Goal: Contribute content

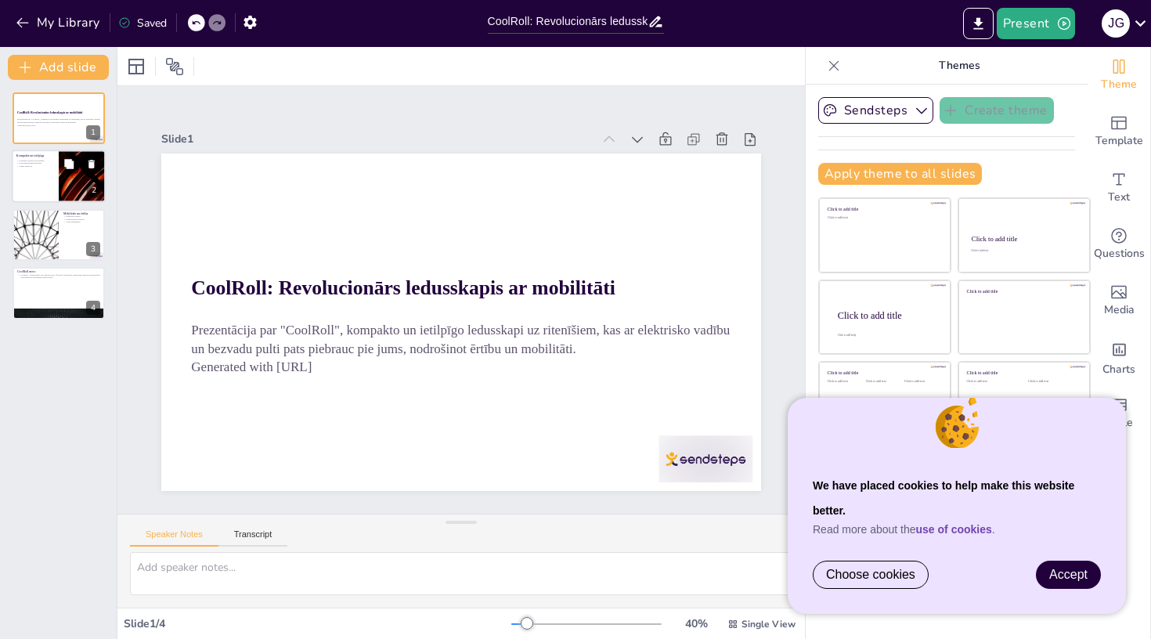
click at [64, 182] on div at bounding box center [82, 176] width 94 height 53
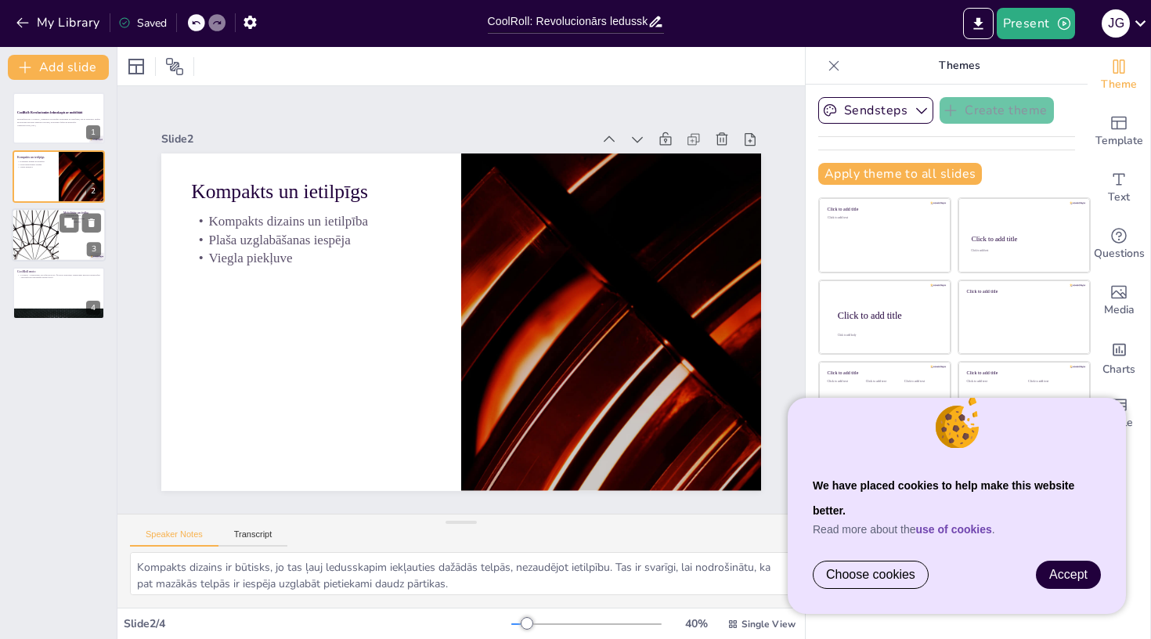
click at [67, 236] on div at bounding box center [59, 234] width 94 height 53
type textarea "Elektriskā vadība ir svarīga, jo tā ļauj lietotājiem viegli kontrolēt ledusskap…"
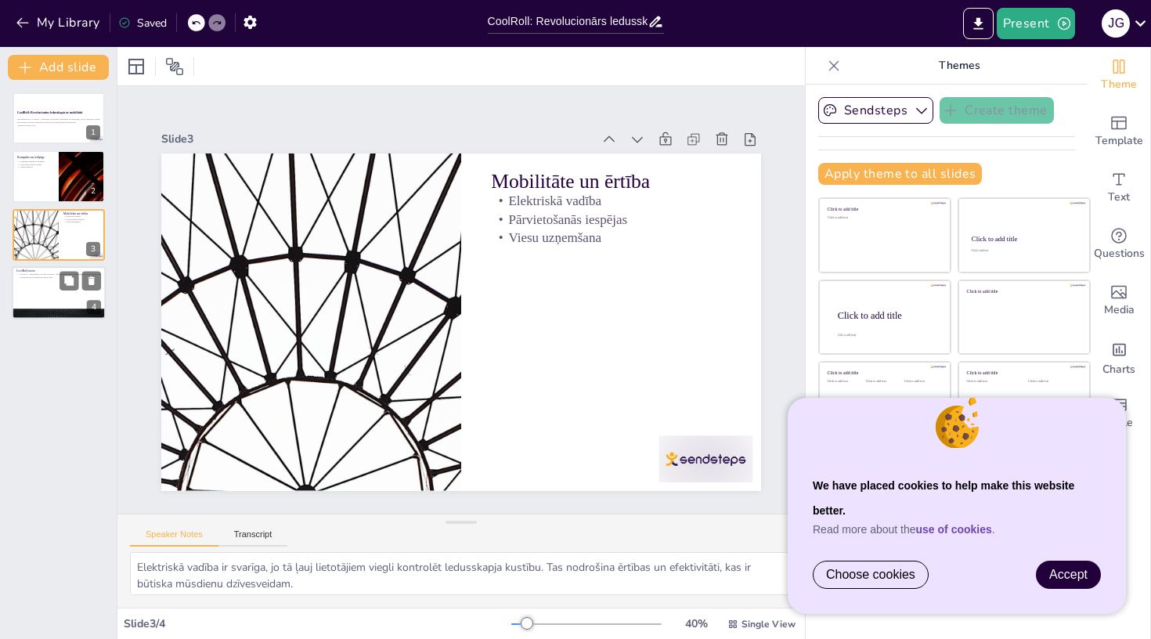
click at [65, 292] on div at bounding box center [59, 292] width 94 height 53
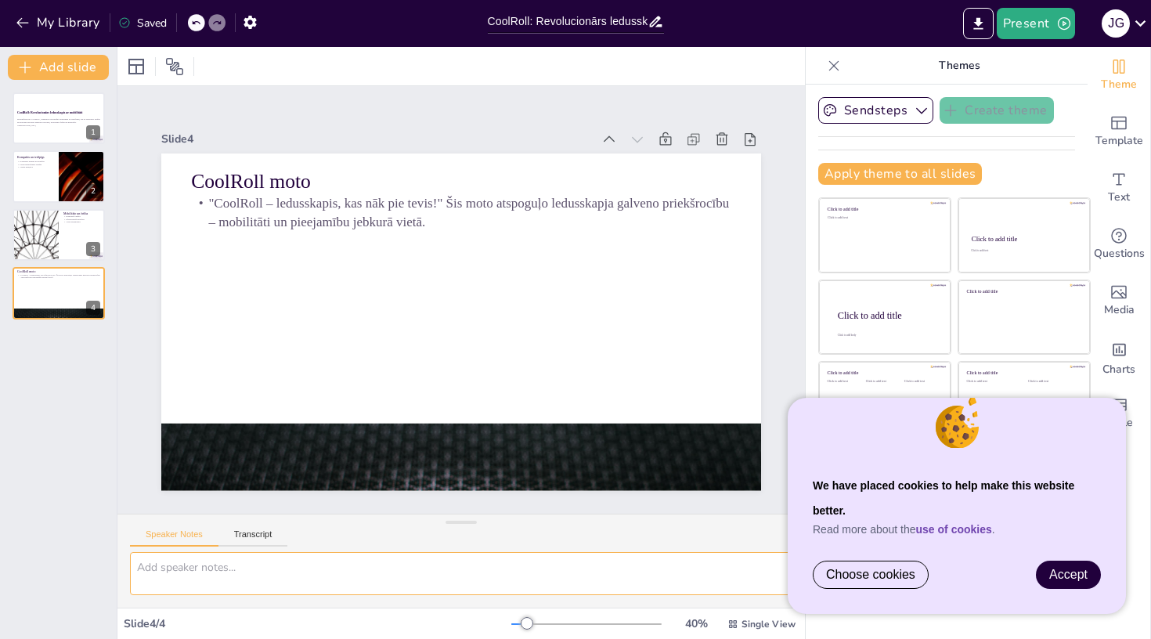
click at [269, 568] on textarea at bounding box center [461, 573] width 662 height 43
type textarea "Ieliec bildi ar ledusskapi"
click at [1069, 583] on link "Accept" at bounding box center [1068, 574] width 63 height 27
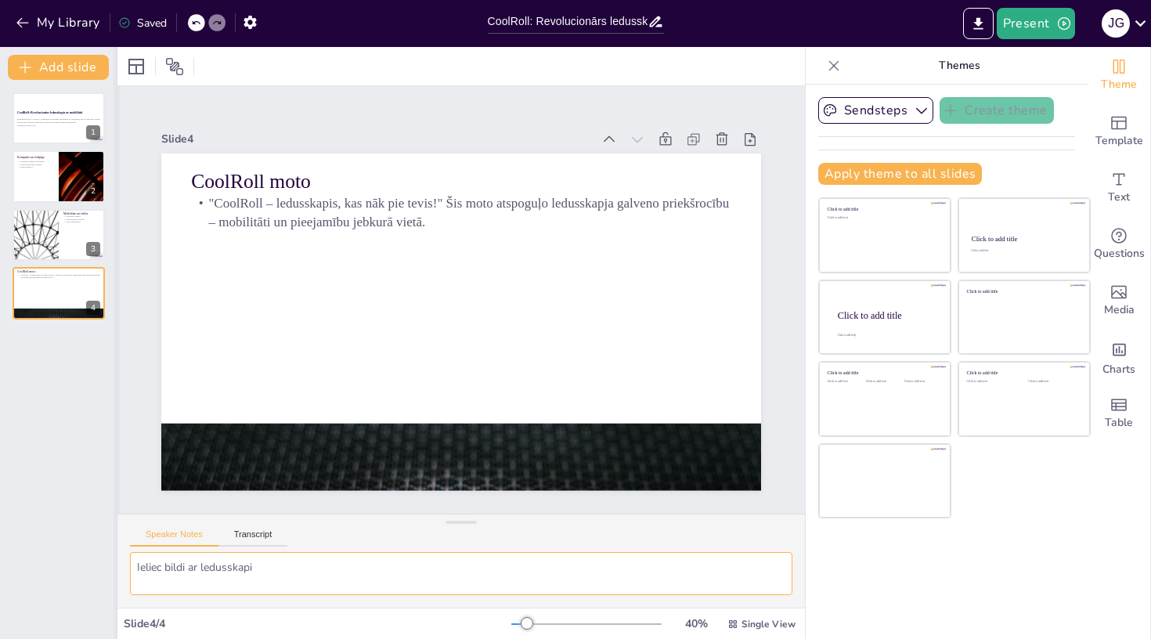
drag, startPoint x: 296, startPoint y: 572, endPoint x: 114, endPoint y: 557, distance: 183.0
click at [114, 557] on div "Document fonts Akatab Recently used Mulish Popular fonts Fonts Add slide CoolRo…" at bounding box center [575, 343] width 1151 height 592
click at [32, 440] on div "CoolRoll: Revolucionārs ledusskapis ar mobilitāti Prezentācija par "CoolRoll", …" at bounding box center [58, 359] width 117 height 559
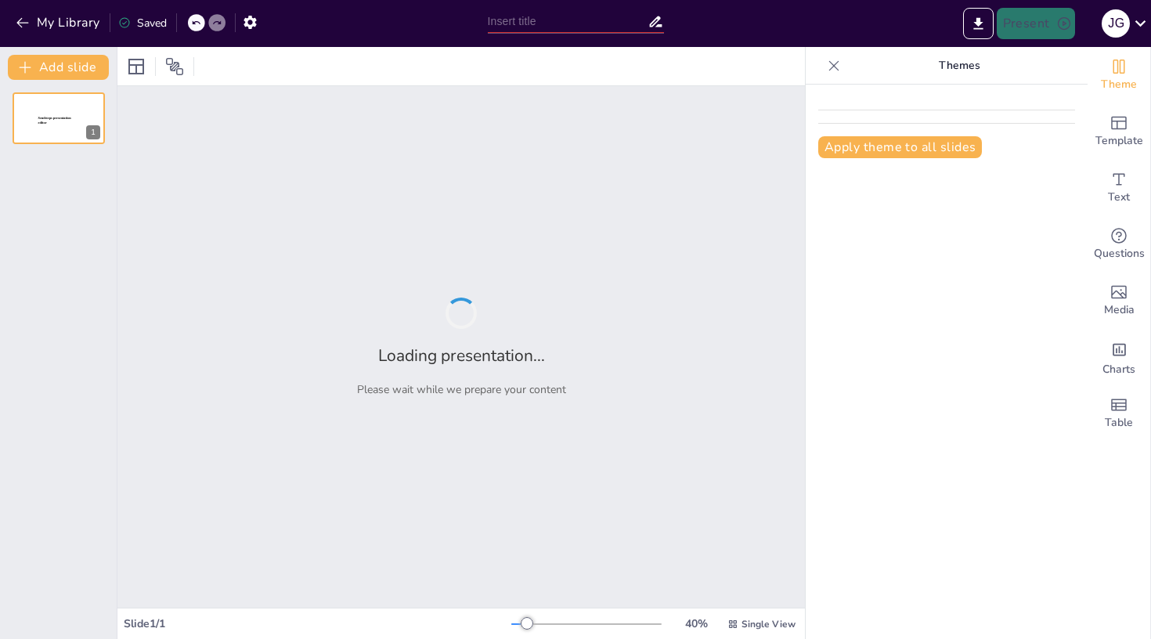
type input "CoolRoll: Revolucionārs ledusskapis ar mobilitāti"
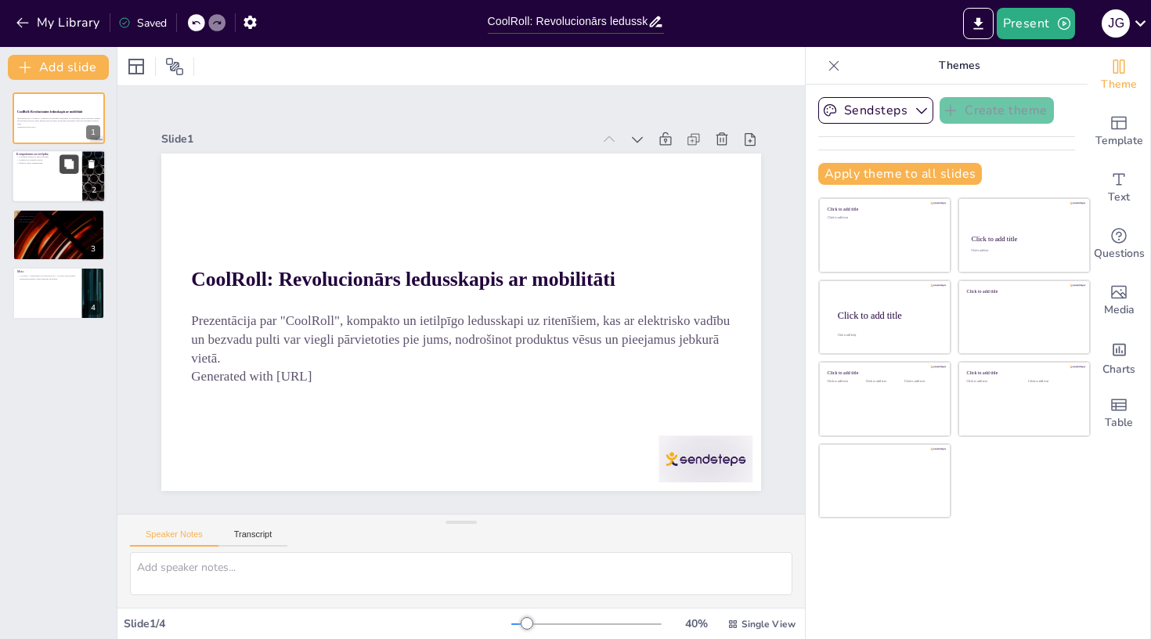
click at [63, 168] on button at bounding box center [69, 164] width 19 height 19
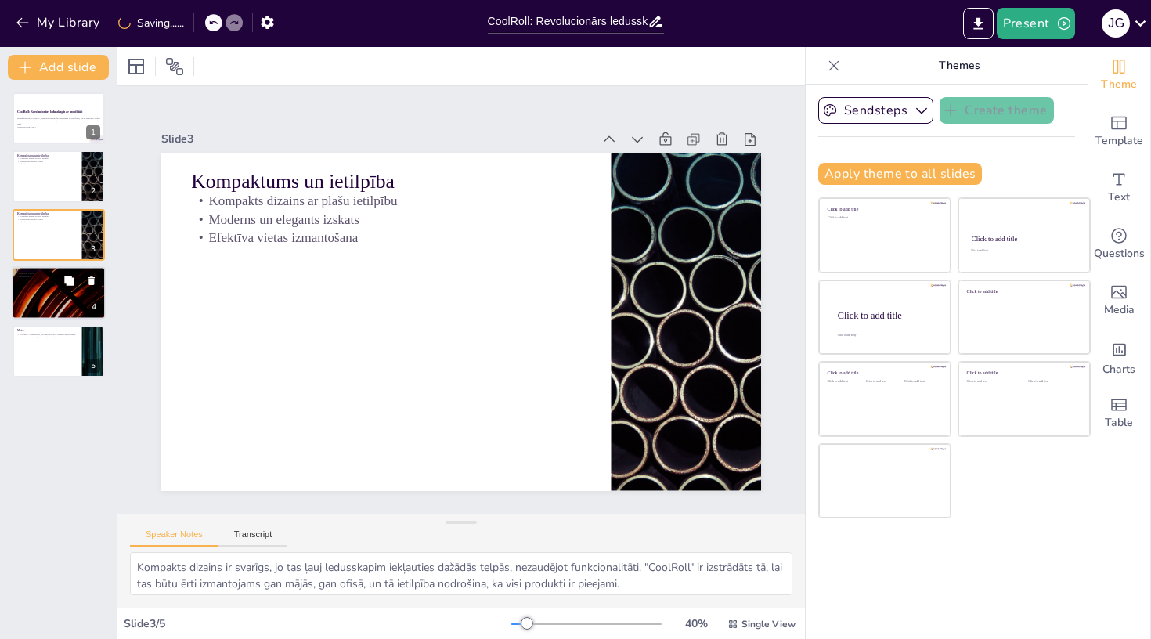
click at [51, 299] on div at bounding box center [59, 292] width 94 height 53
type textarea "Elektriskā vadība ir būtiska, lai nodrošinātu, ka "CoolRoll" var tikt pārvietot…"
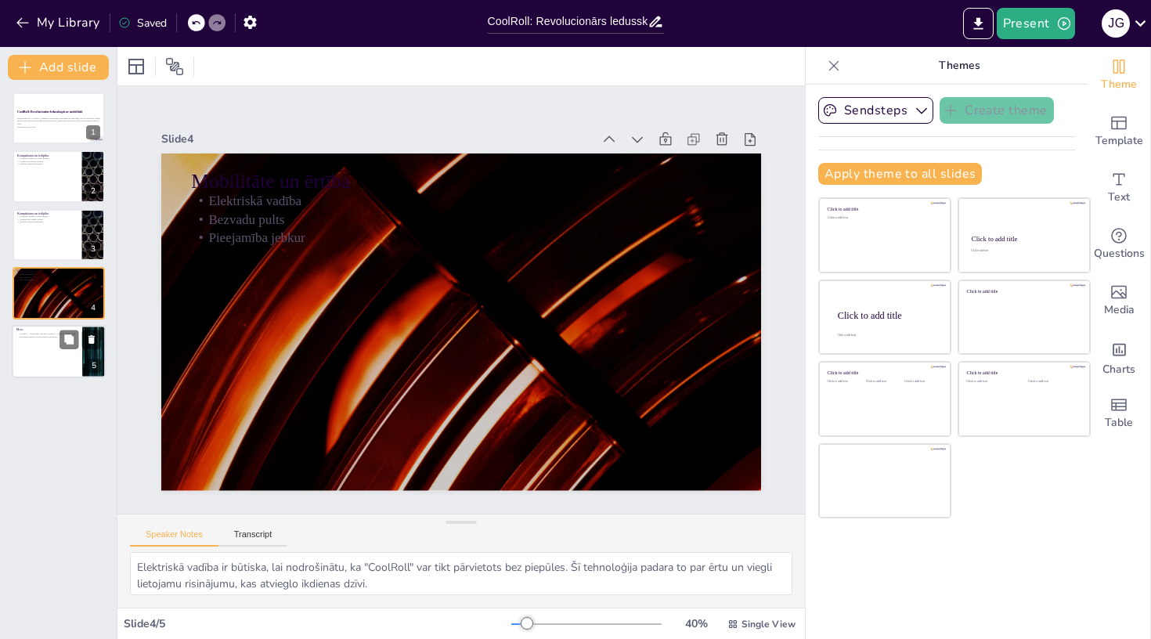
click at [54, 347] on div at bounding box center [59, 351] width 94 height 53
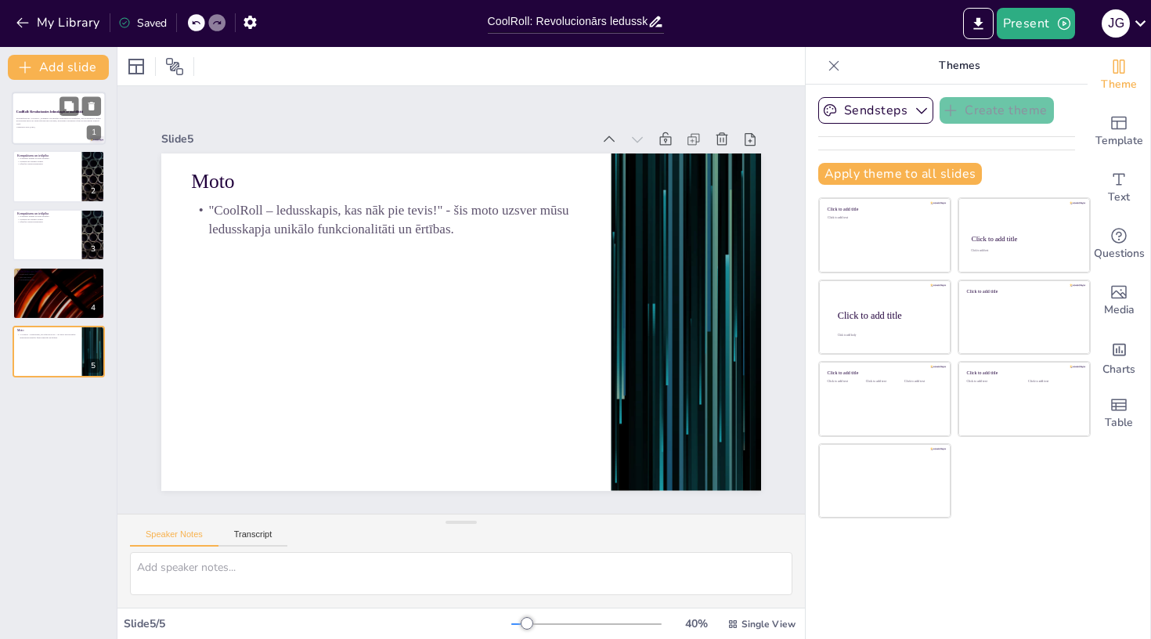
click at [52, 128] on p "Generated with [URL]" at bounding box center [58, 126] width 85 height 3
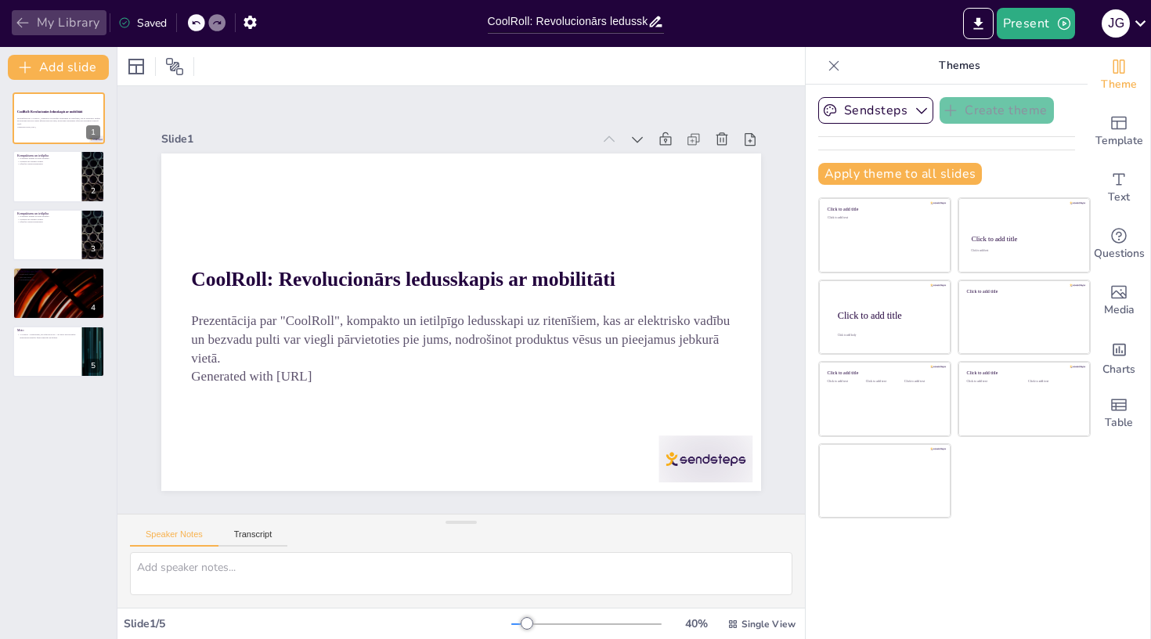
click at [46, 27] on button "My Library" at bounding box center [59, 22] width 95 height 25
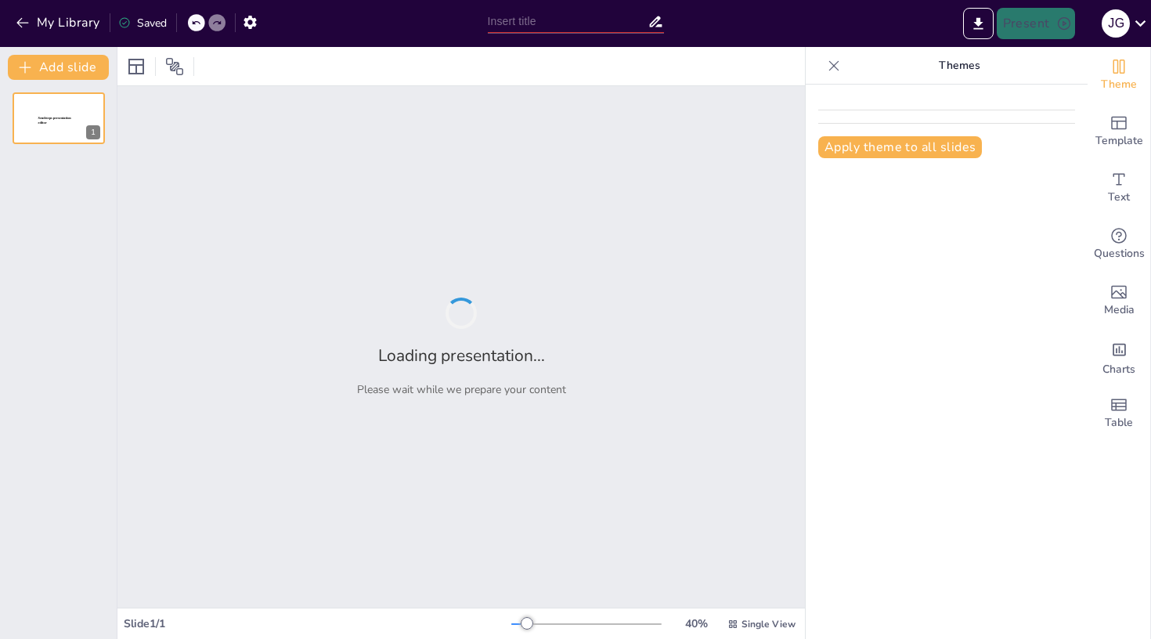
type input "CoolRoll: Ledusskapis, kas ne tikai stāv, bet arī brauc!"
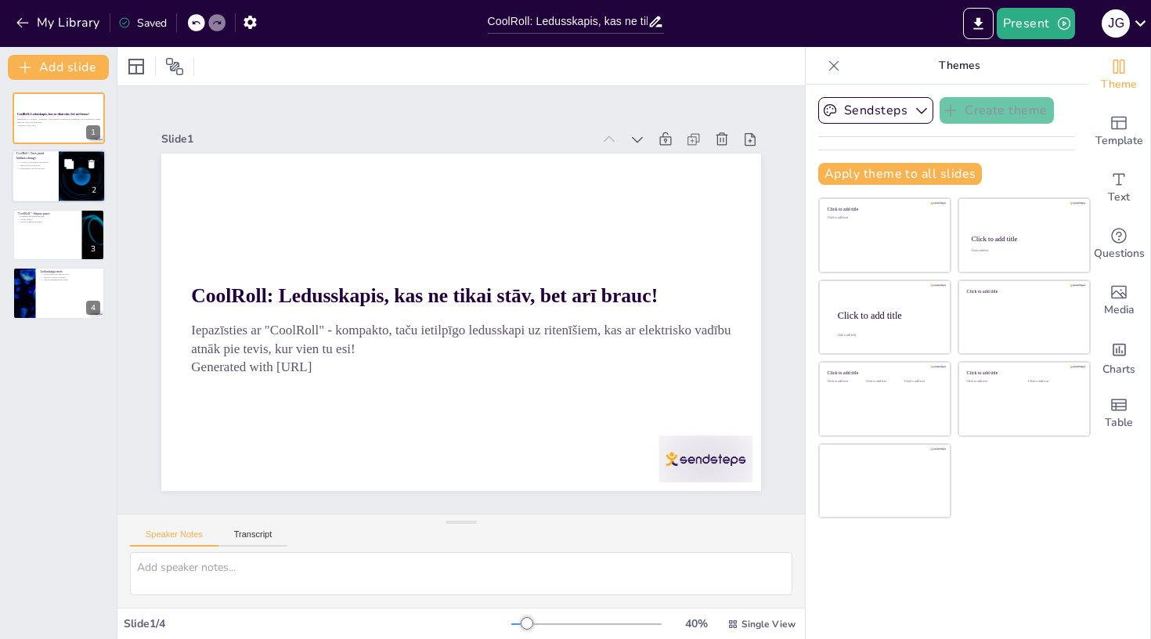
click at [66, 185] on div at bounding box center [82, 176] width 94 height 53
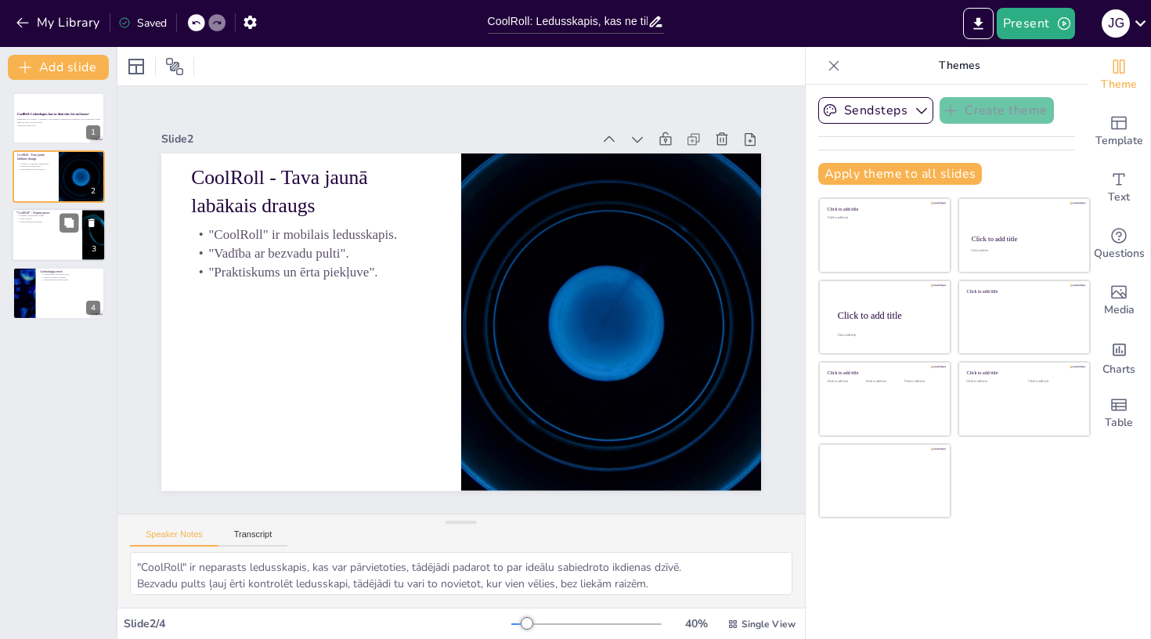
click at [56, 208] on div ""CoolRoll" - Stipras puses Kompakts un ietilpīgs dizains. "Stilīgs izskats". "I…" at bounding box center [59, 208] width 94 height 0
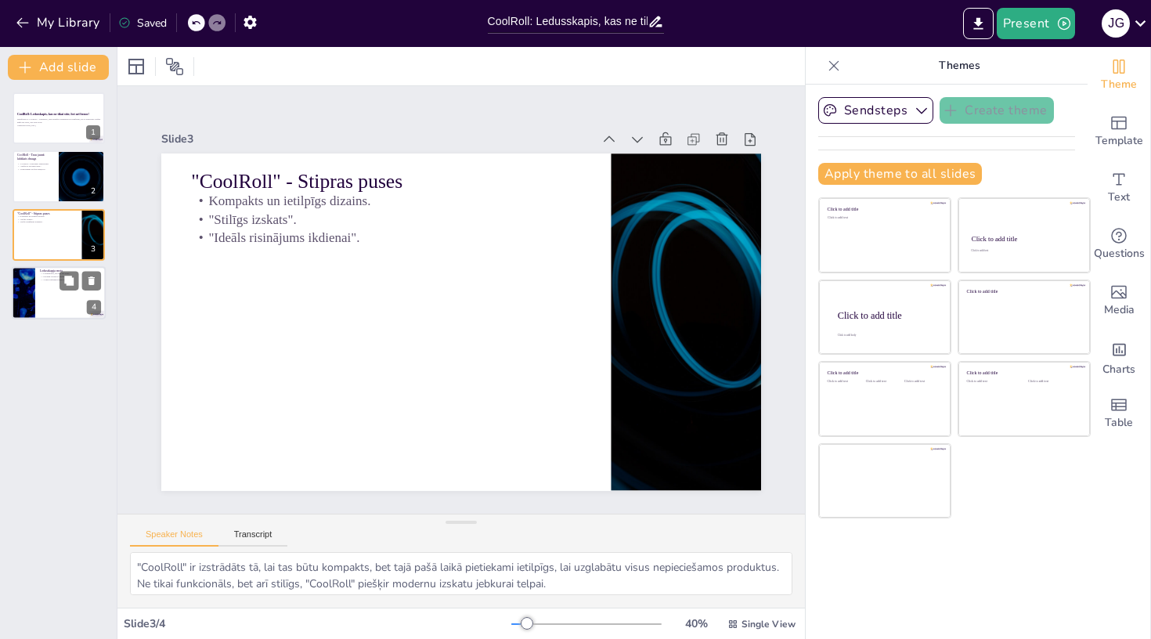
click at [52, 300] on div at bounding box center [59, 292] width 94 height 53
type textarea "Šis moto atspoguļo "CoolRoll" galveno ideju – padarīt dzīvi vieglāku un komfort…"
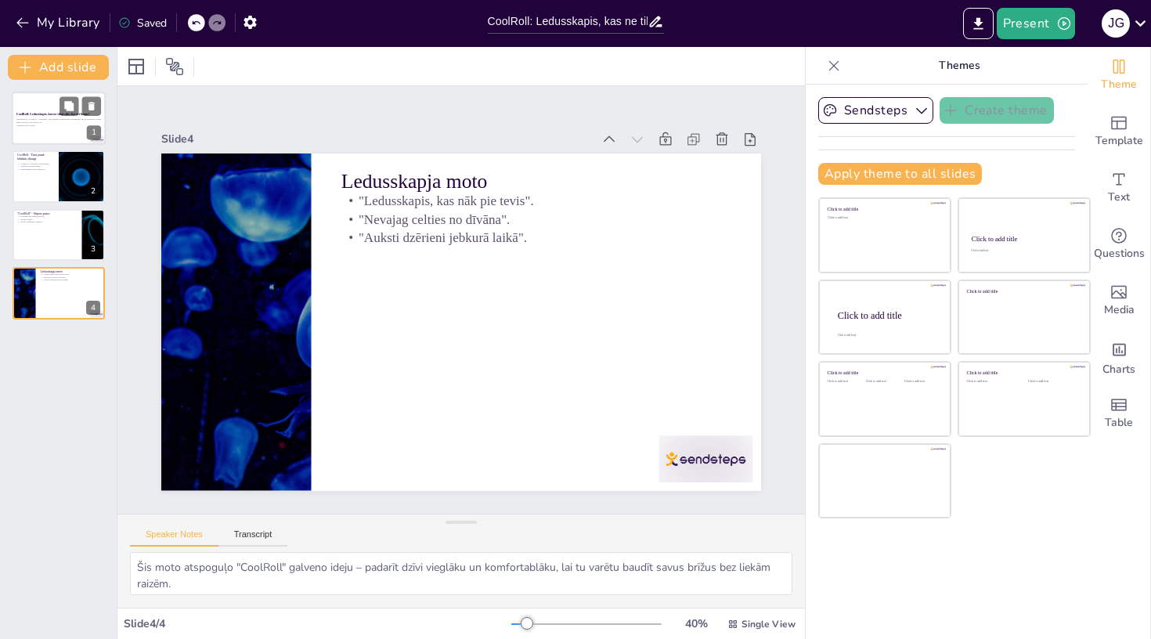
click at [49, 103] on div at bounding box center [59, 118] width 94 height 53
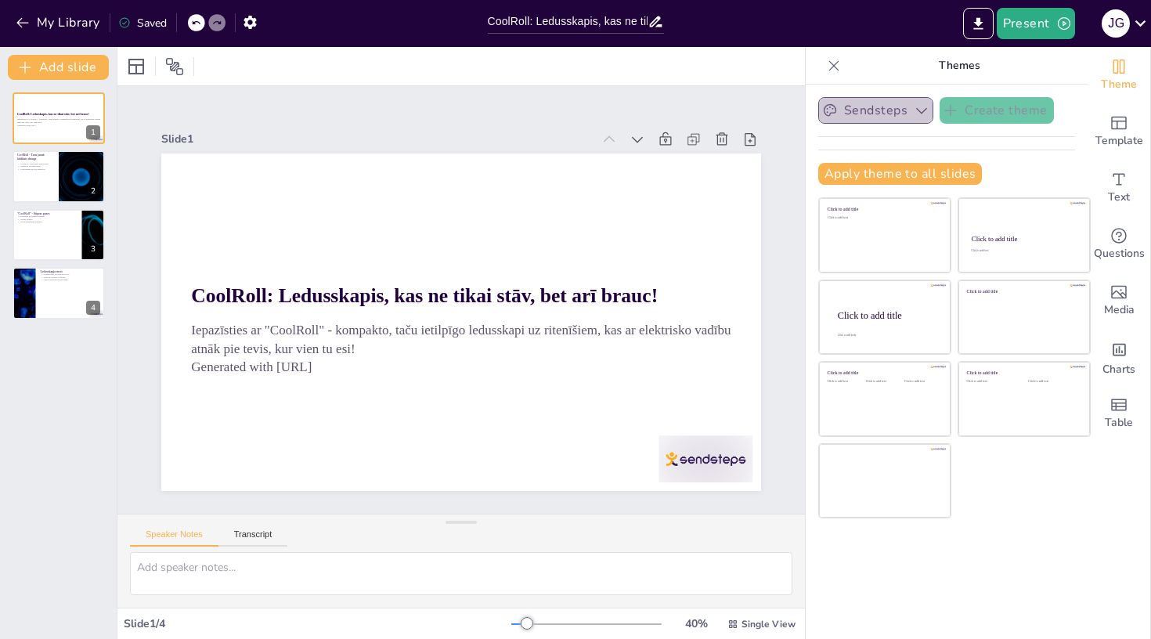
click at [923, 113] on icon "button" at bounding box center [922, 111] width 16 height 16
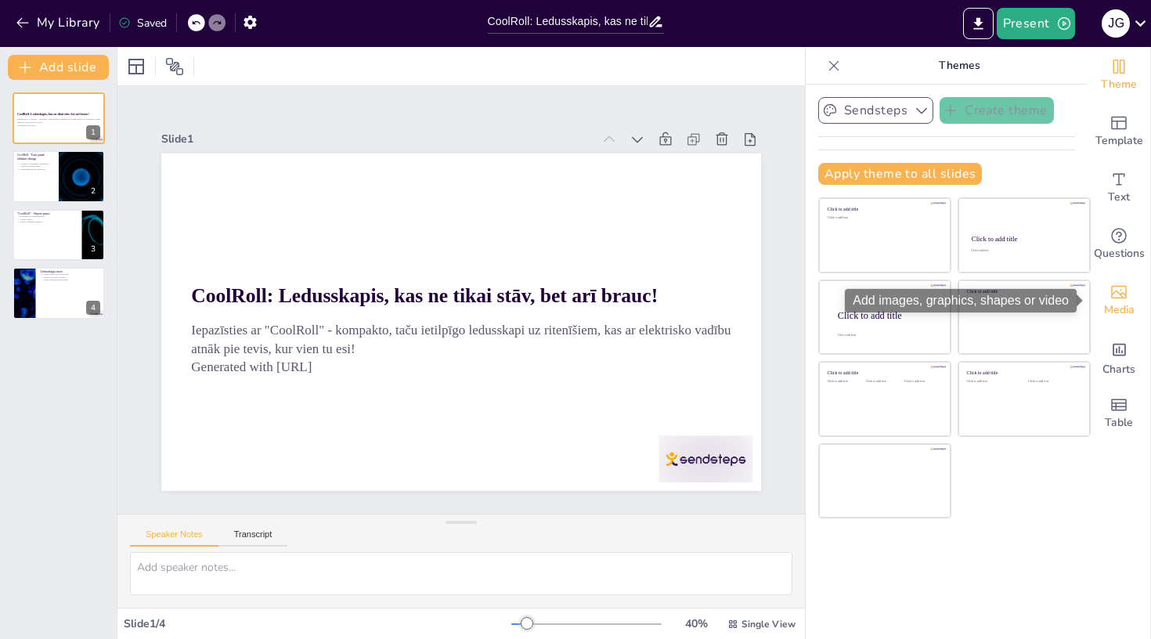
click at [1116, 293] on icon "Add images, graphics, shapes or video" at bounding box center [1118, 292] width 19 height 19
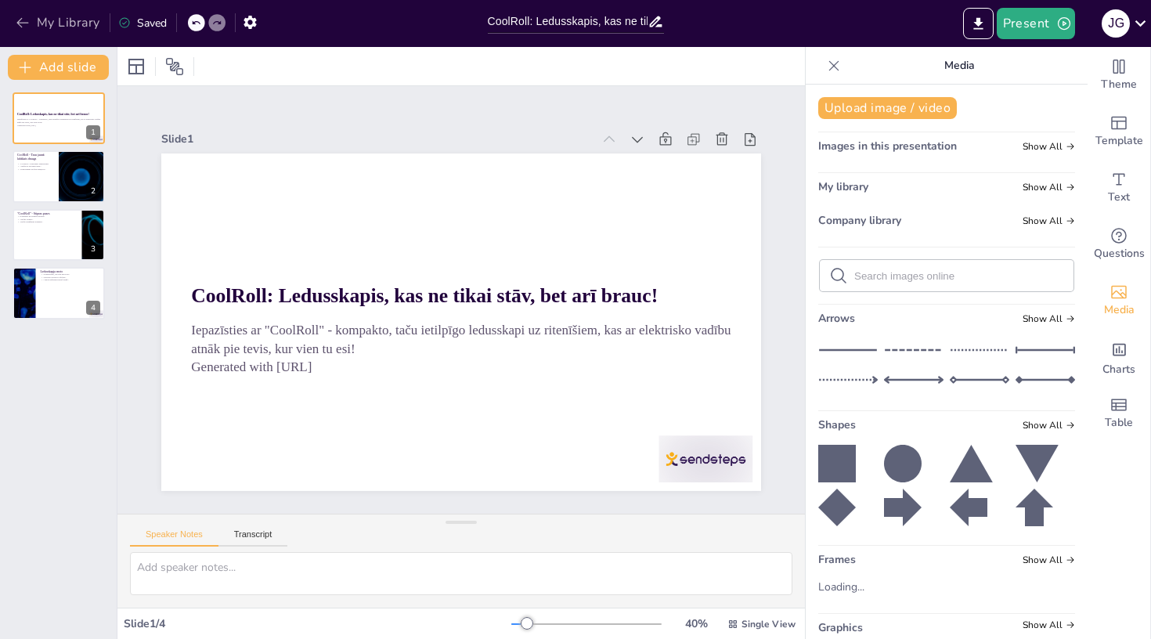
click at [27, 24] on icon "button" at bounding box center [23, 23] width 16 height 16
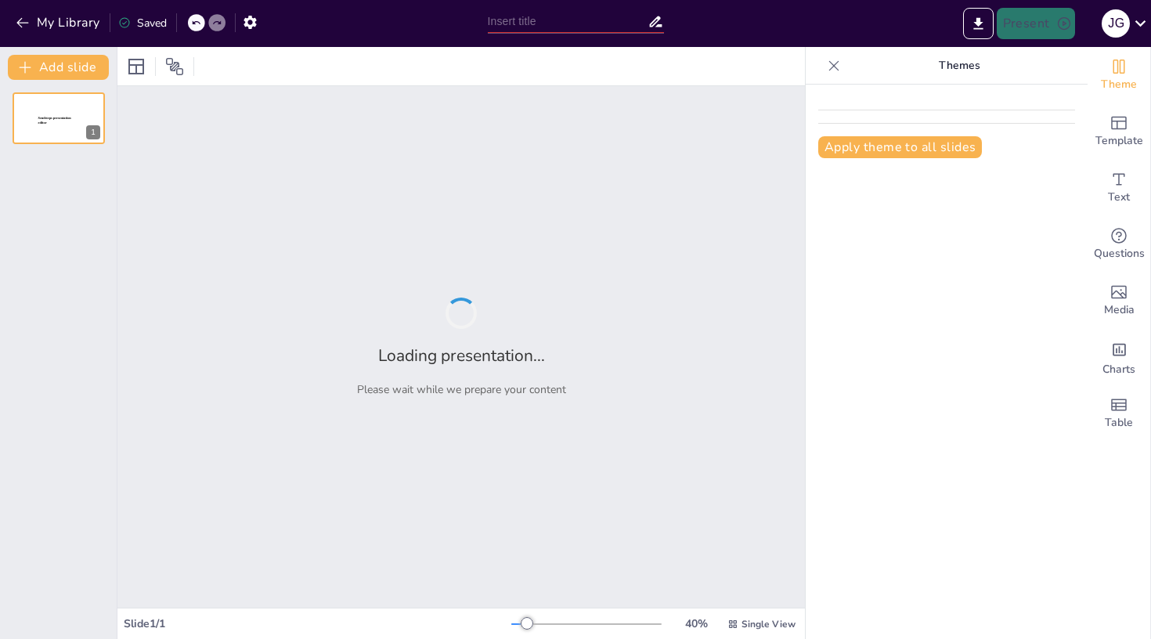
type input "CoolRool: Ledusskapis, kas ne tikai stāv, bet arī brauc!"
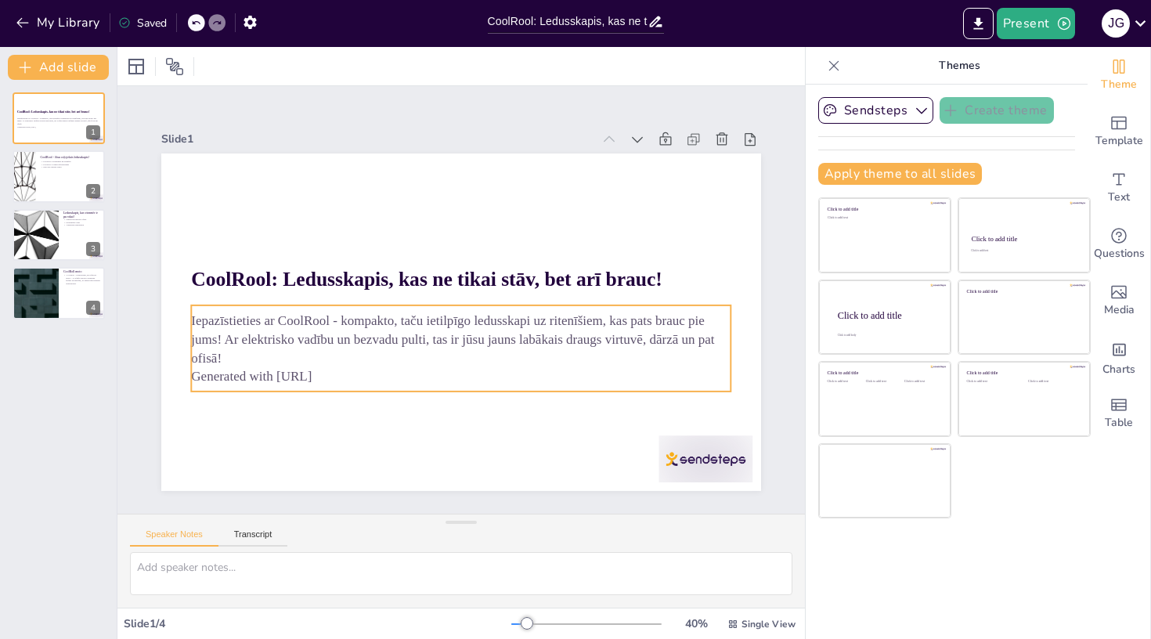
click at [349, 377] on p "Generated with [URL]" at bounding box center [445, 374] width 532 height 131
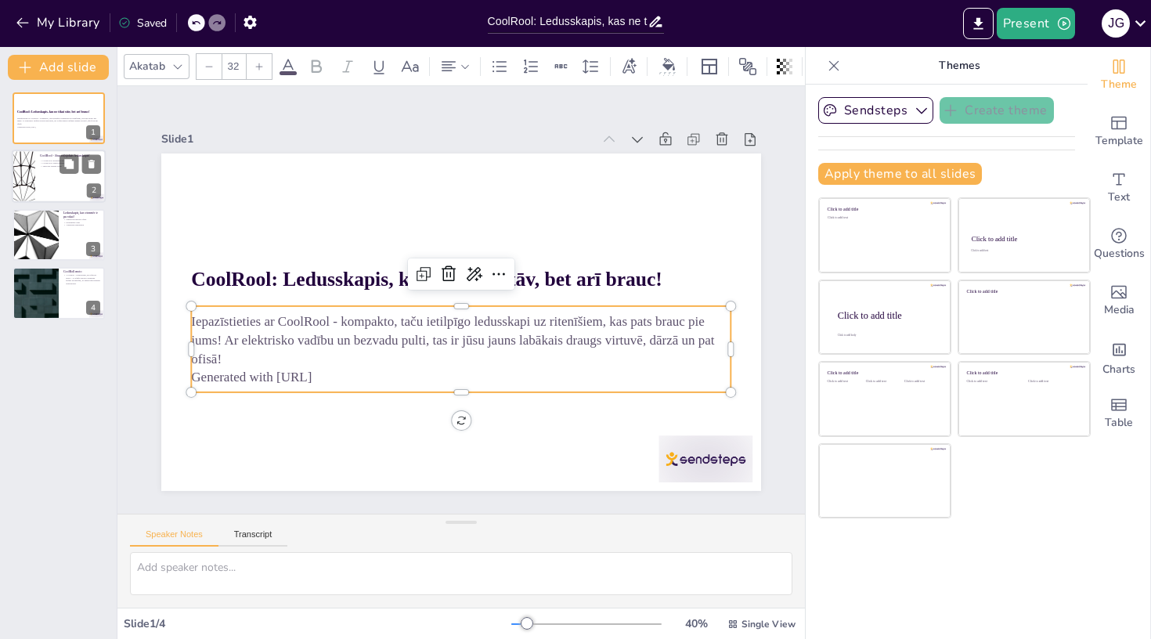
click at [55, 169] on div at bounding box center [59, 176] width 94 height 53
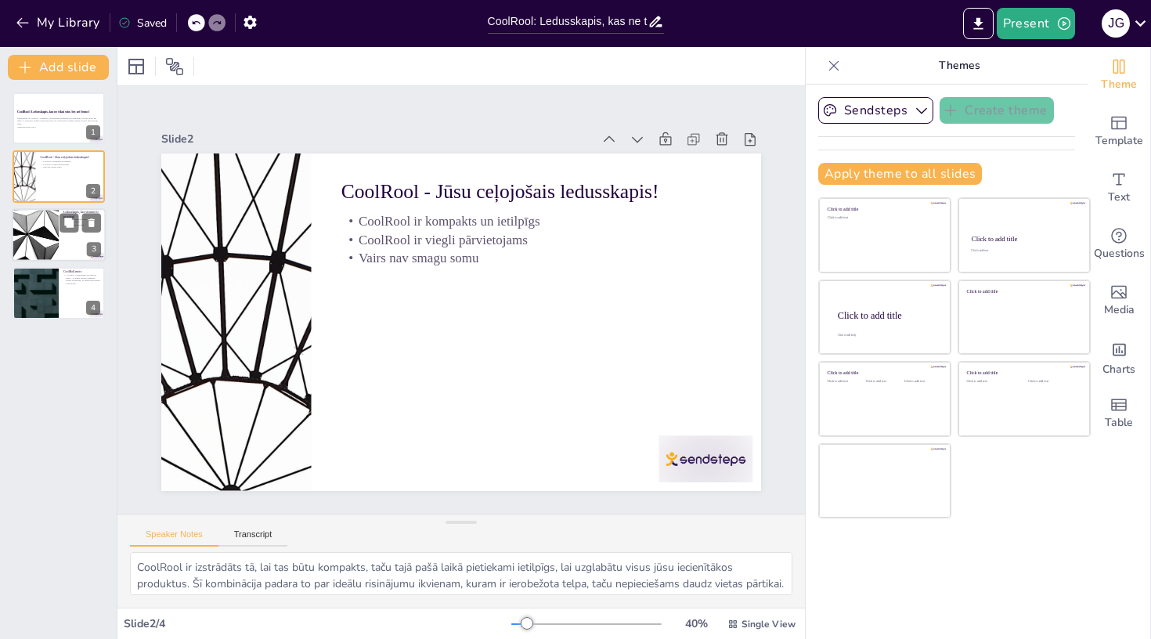
click at [72, 241] on div at bounding box center [59, 234] width 94 height 53
type textarea "CoolRool nodrošina, ka visi jūsu produkti ir svaigi un gatavi lietošanai, kad v…"
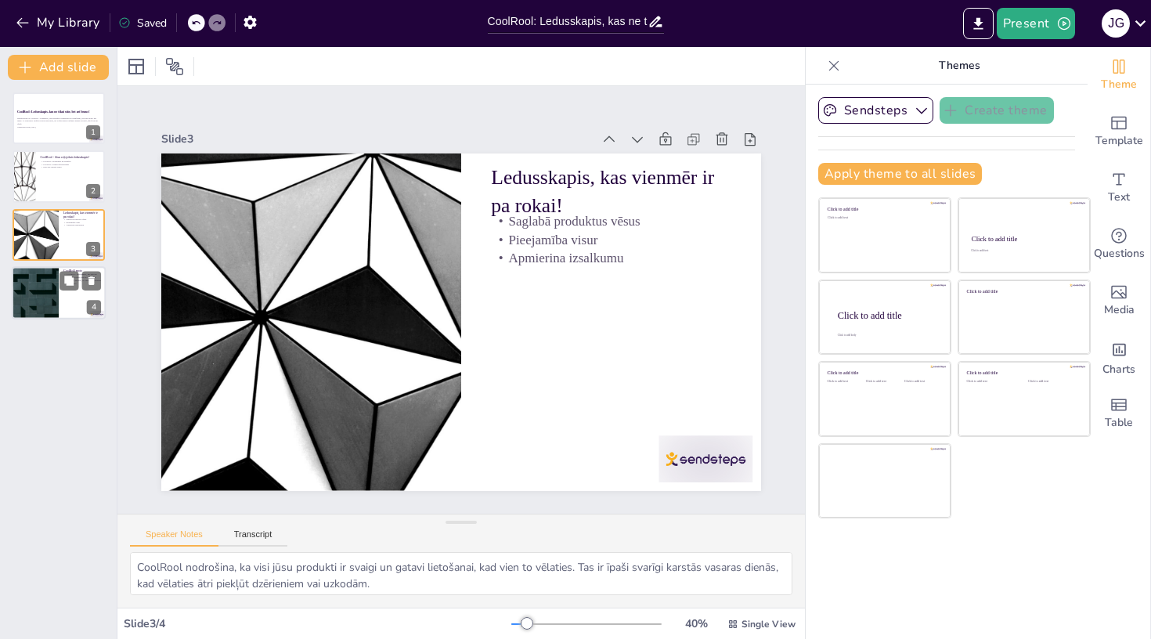
click at [66, 301] on div at bounding box center [59, 292] width 94 height 53
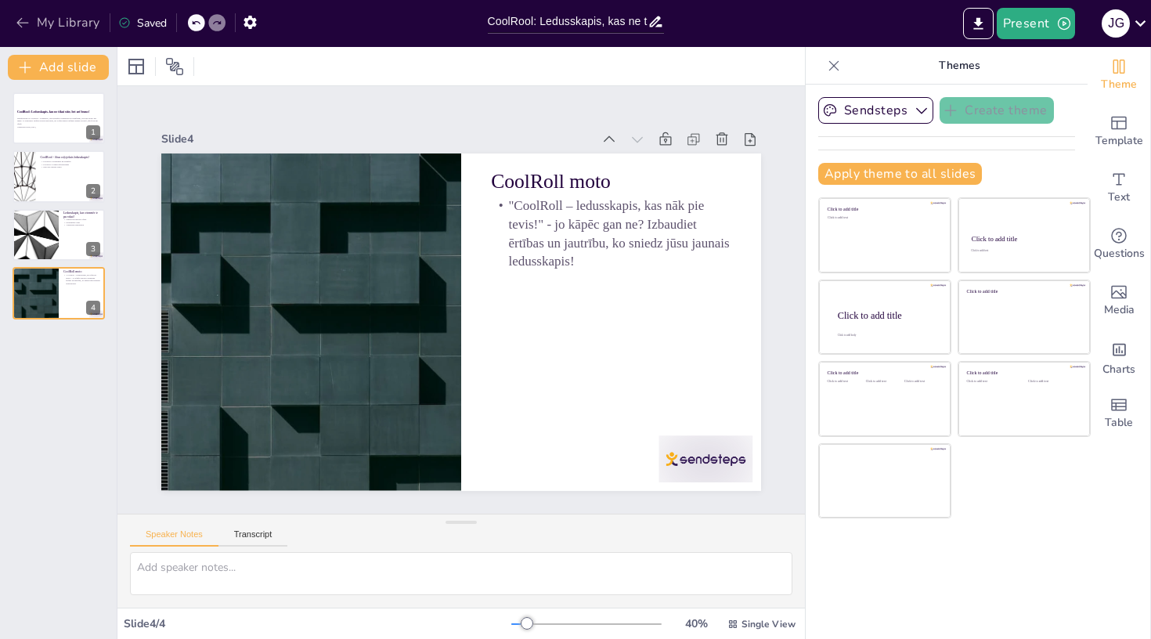
click at [47, 23] on button "My Library" at bounding box center [59, 22] width 95 height 25
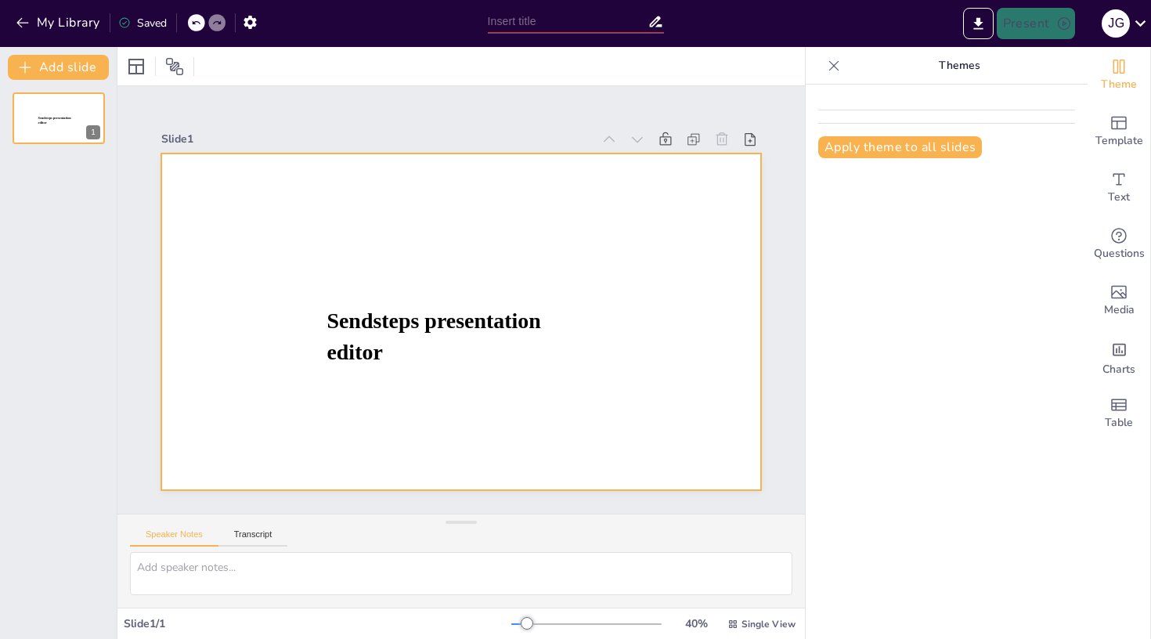
type input "CoolRoll: Revolucionārs ledusskapis ar mobilitāti"
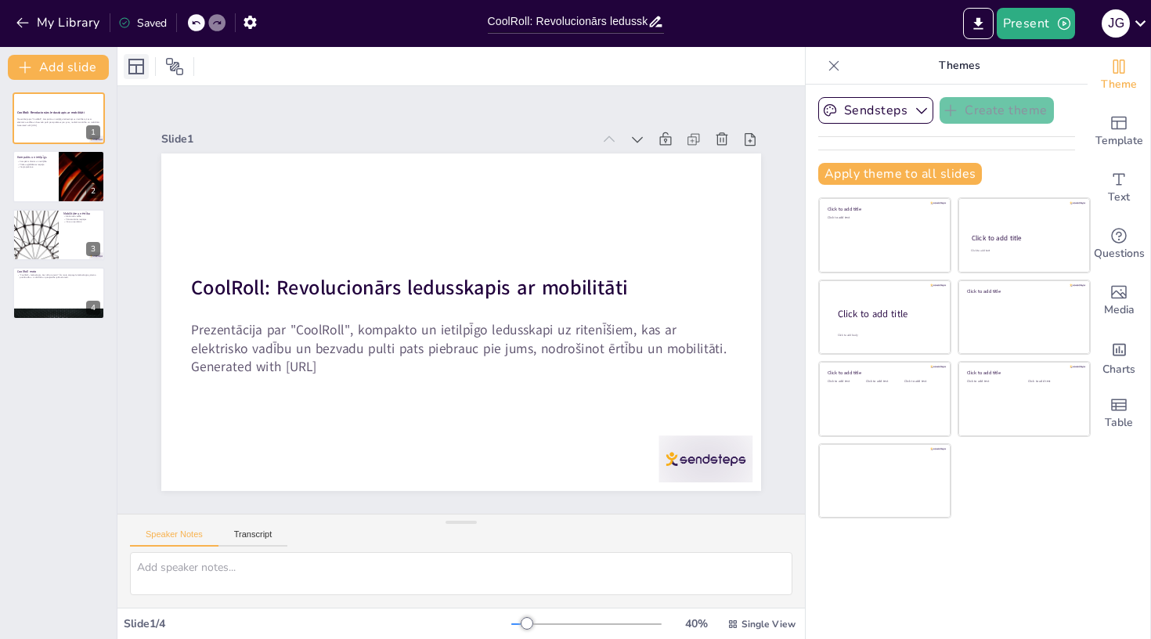
click at [139, 70] on icon at bounding box center [136, 66] width 19 height 19
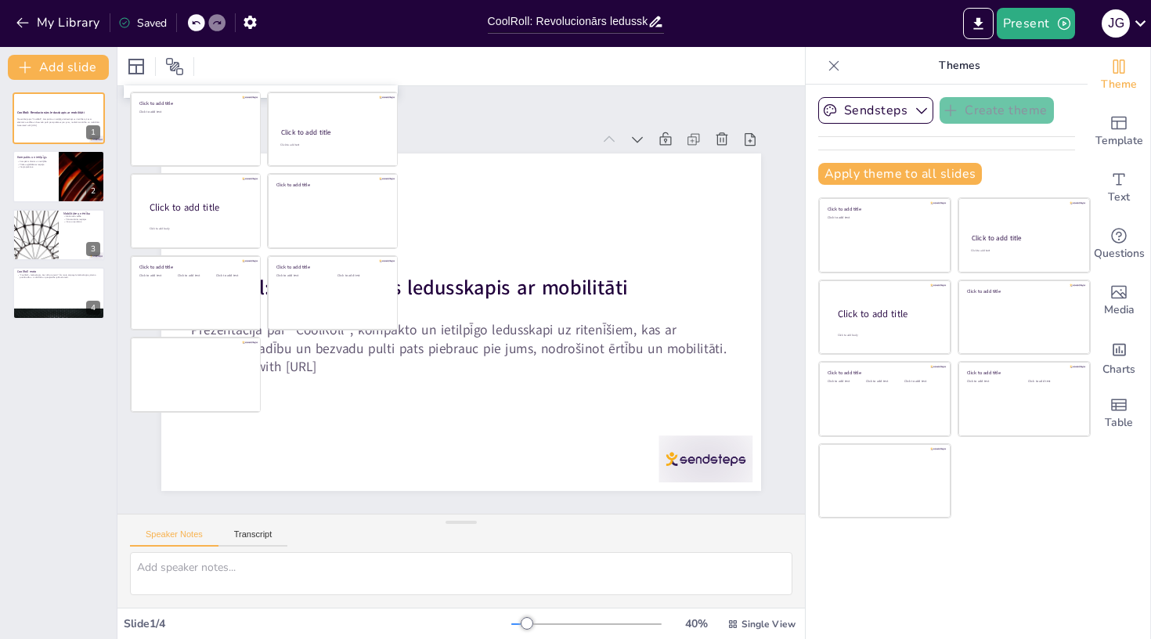
click at [344, 70] on div at bounding box center [460, 66] width 687 height 38
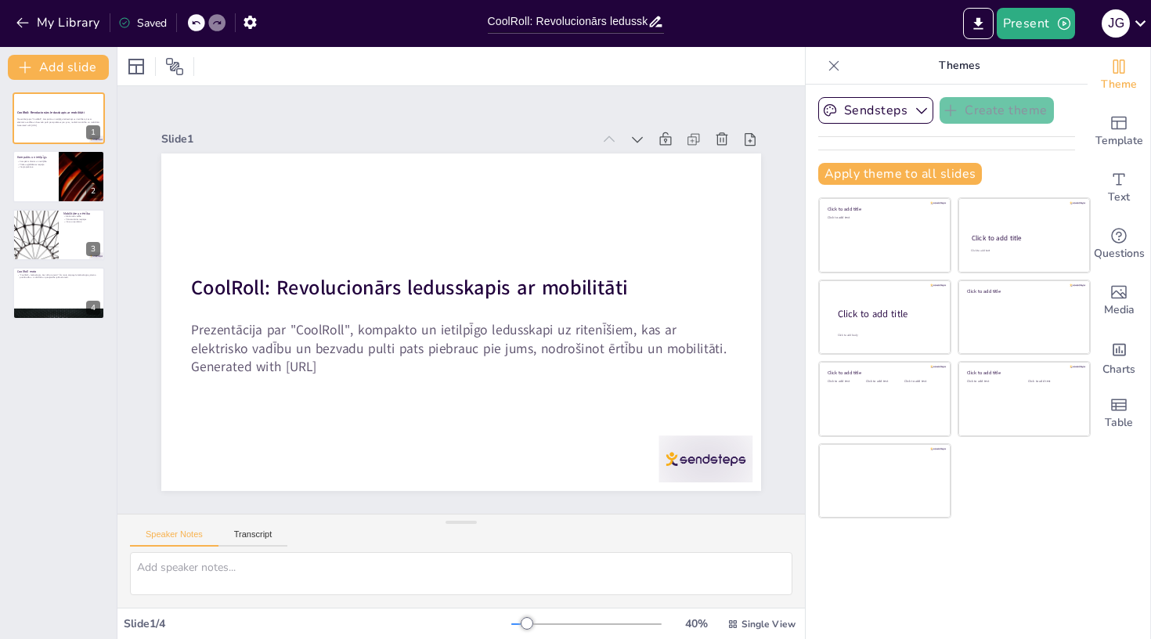
click at [49, 468] on div "CoolRoll: Revolucionārs ledusskapis ar mobilitāti Prezentācija par "CoolRoll", …" at bounding box center [58, 359] width 117 height 559
click at [65, 177] on div at bounding box center [82, 176] width 94 height 53
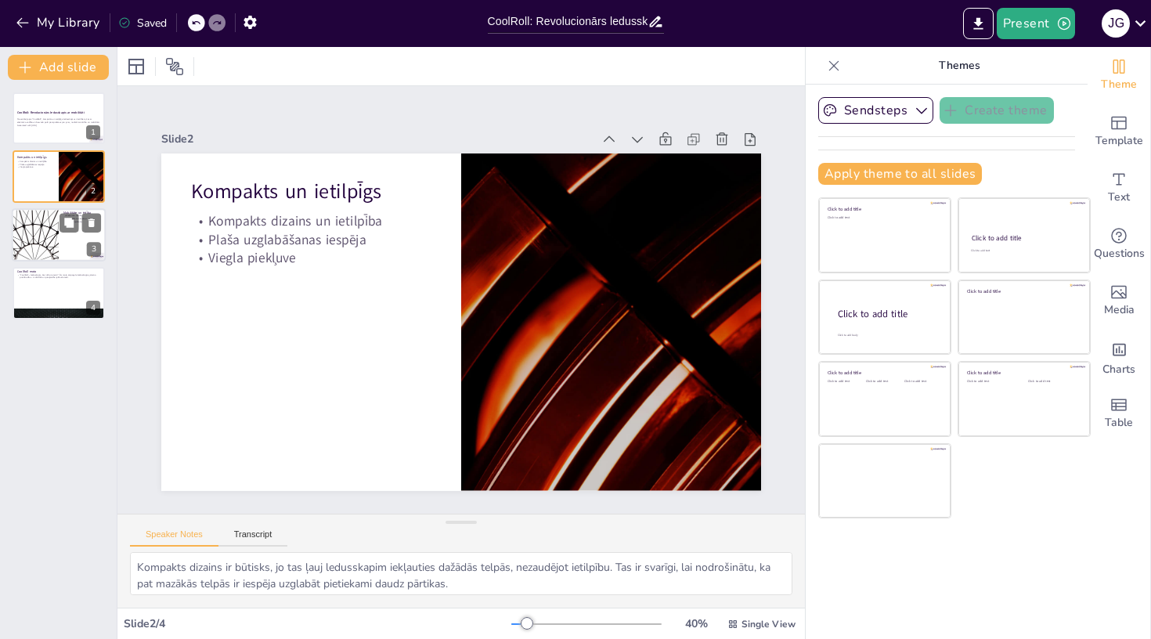
click at [47, 244] on div at bounding box center [35, 234] width 94 height 53
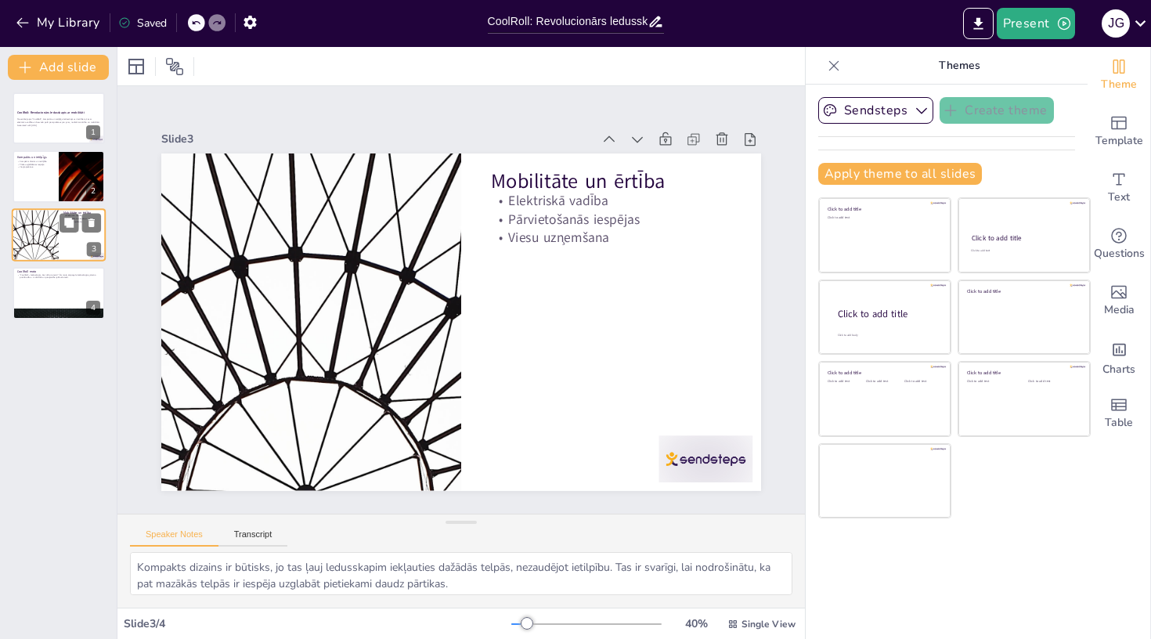
type textarea "Elektriskā vadība ir svarīga, jo tā ļauj lietotājiem viegli kontrolēt ledusskap…"
click at [46, 297] on div at bounding box center [59, 292] width 94 height 53
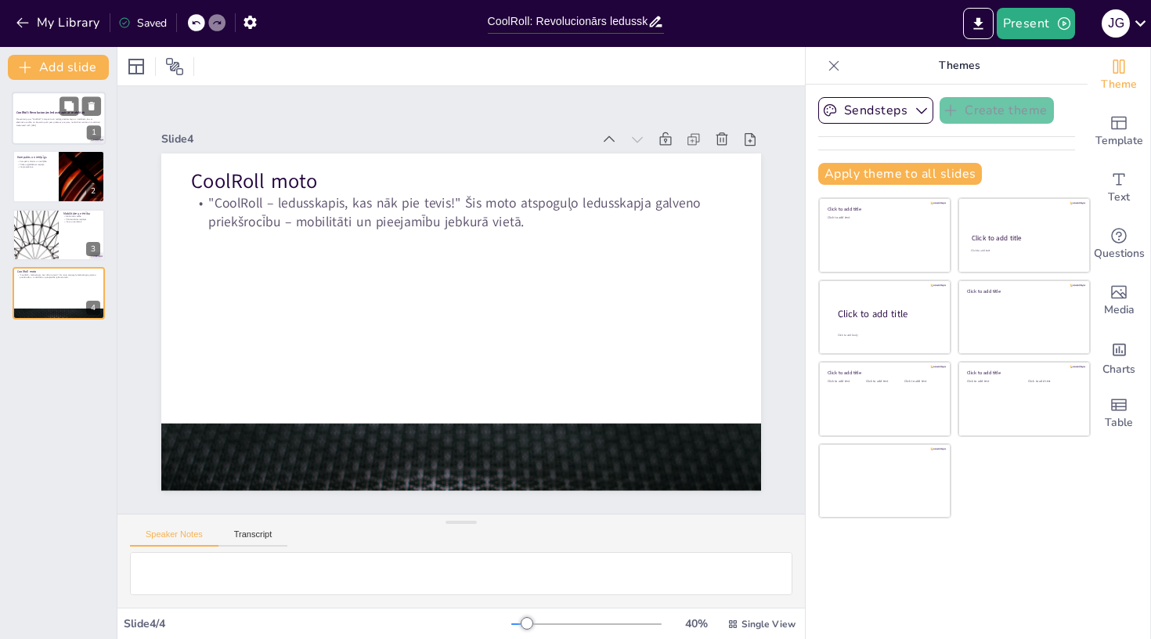
click at [43, 124] on p "Generated with [URL]" at bounding box center [58, 125] width 85 height 3
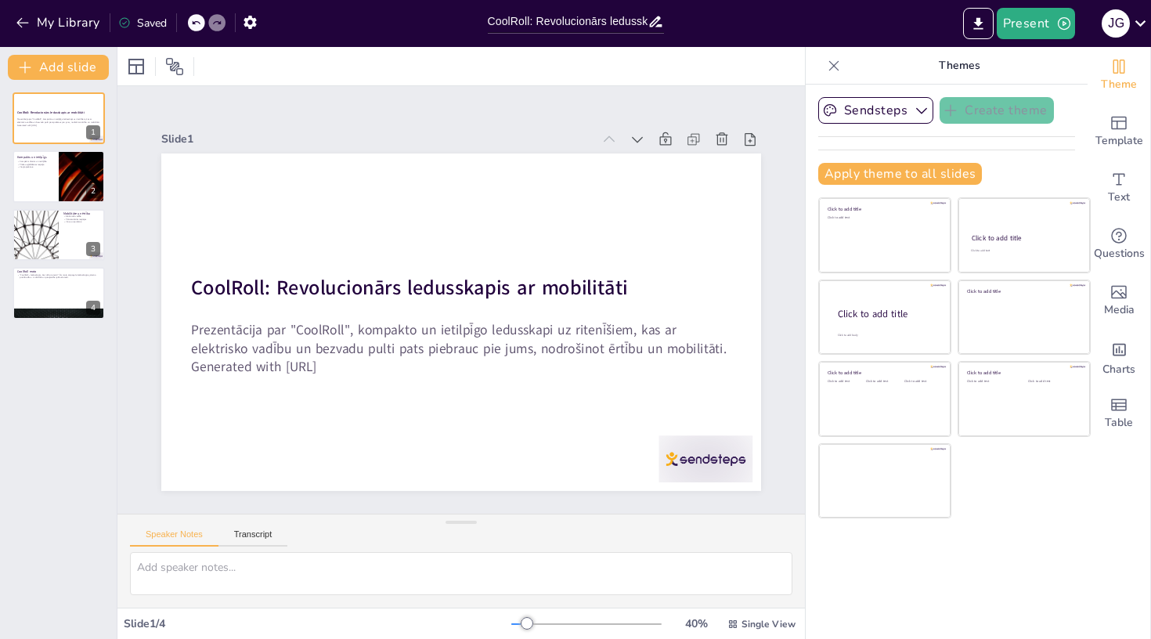
click at [962, 70] on p "Themes" at bounding box center [958, 66] width 225 height 38
click at [1123, 75] on icon "Change the overall theme" at bounding box center [1118, 66] width 19 height 19
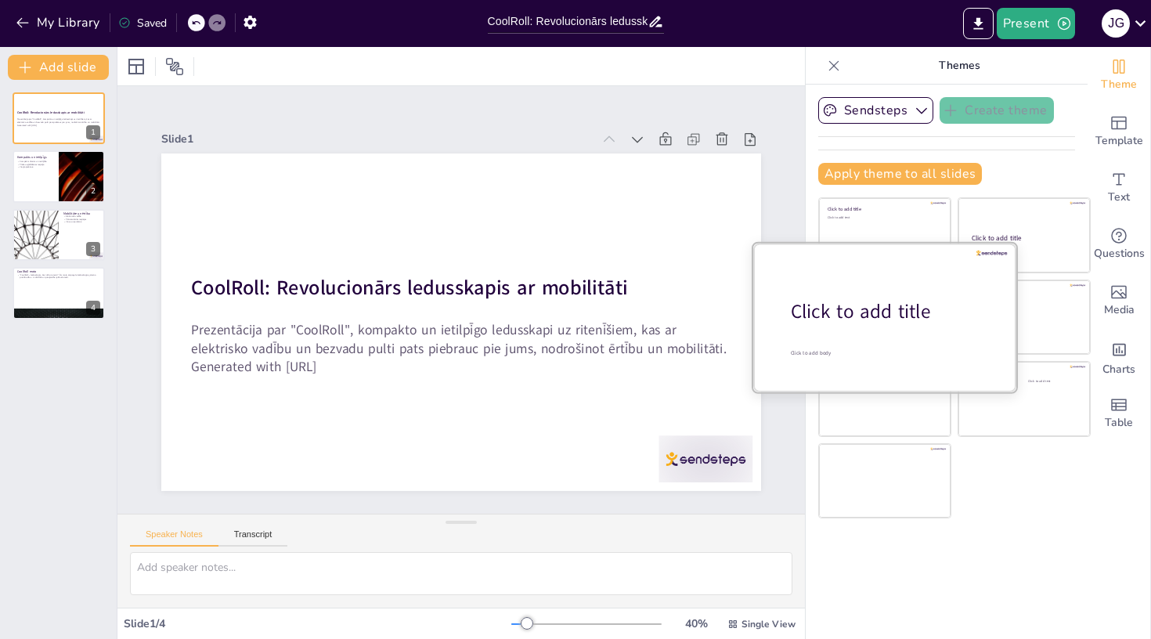
click at [867, 319] on div "Click to add title" at bounding box center [891, 311] width 200 height 27
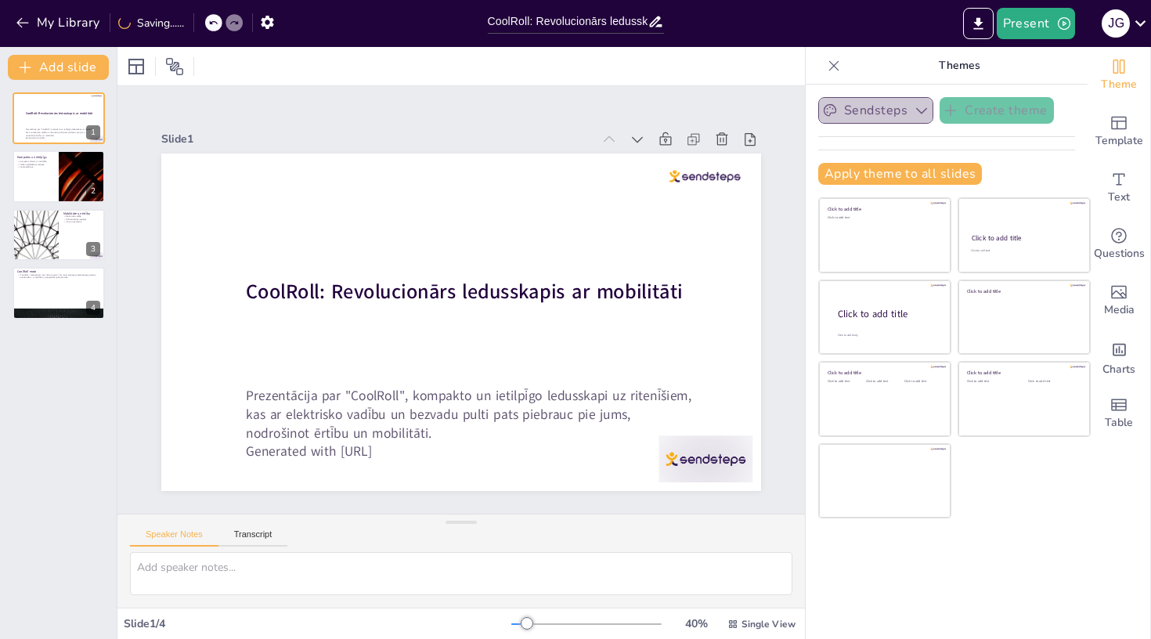
click at [879, 108] on button "Sendsteps" at bounding box center [875, 110] width 115 height 27
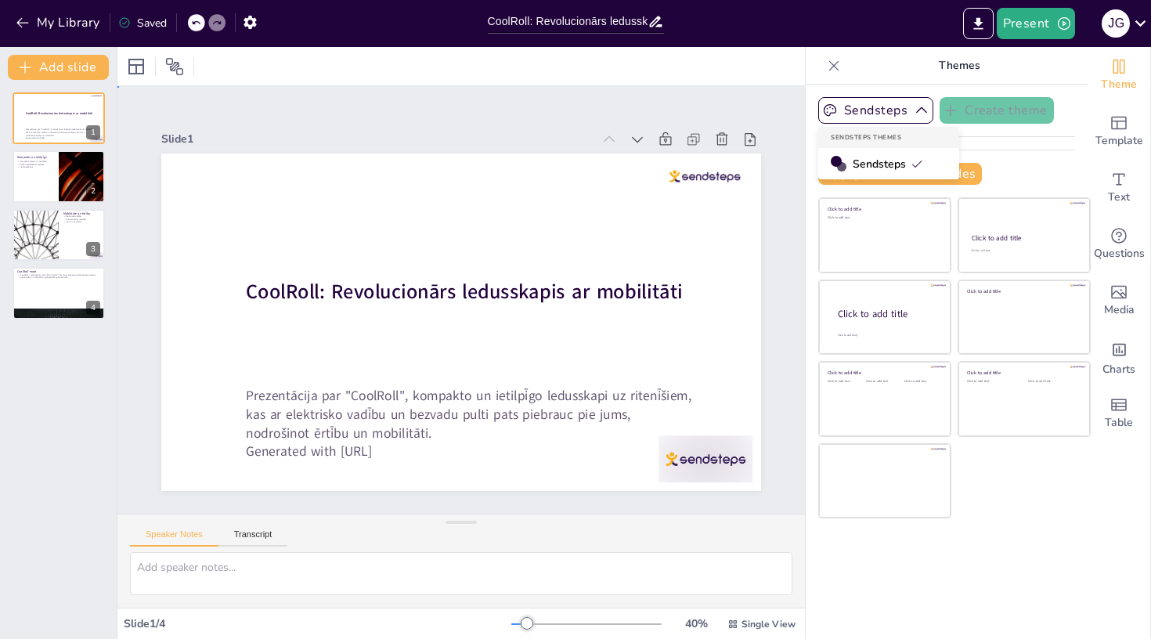
click at [784, 265] on div "Slide 1 CoolRoll: Revolucionārs ledusskapis ar mobilitāti Prezentācija par "Coo…" at bounding box center [460, 300] width 687 height 381
click at [44, 182] on div at bounding box center [59, 176] width 94 height 53
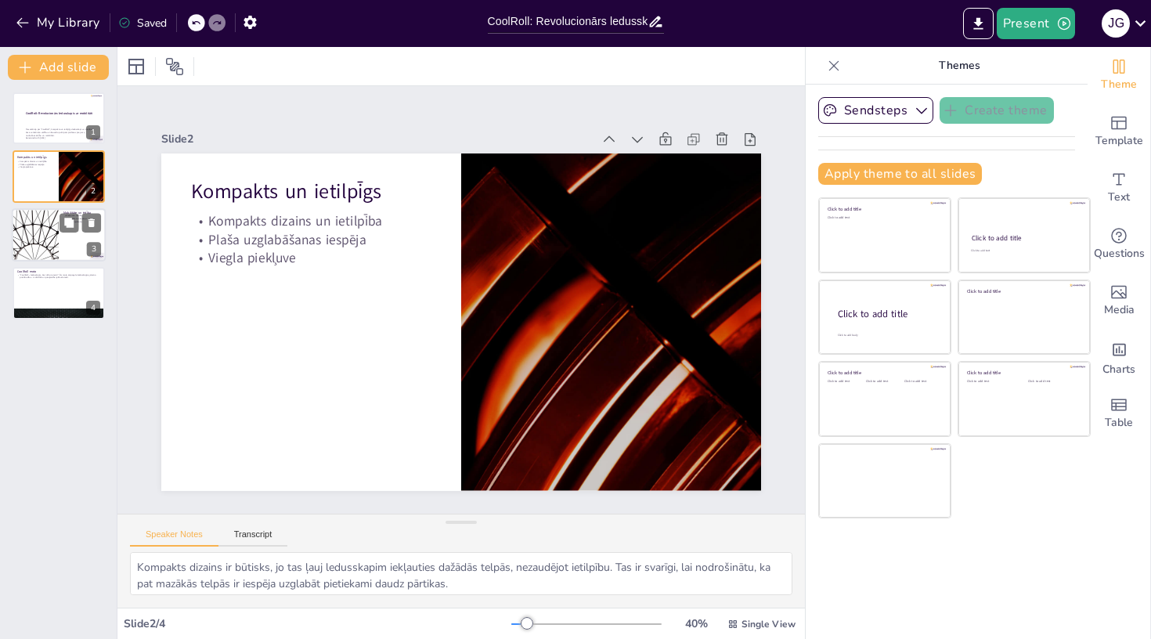
click at [48, 240] on div at bounding box center [35, 234] width 94 height 53
type textarea "Elektriskā vadība ir svarīga, jo tā ļauj lietotājiem viegli kontrolēt ledusskap…"
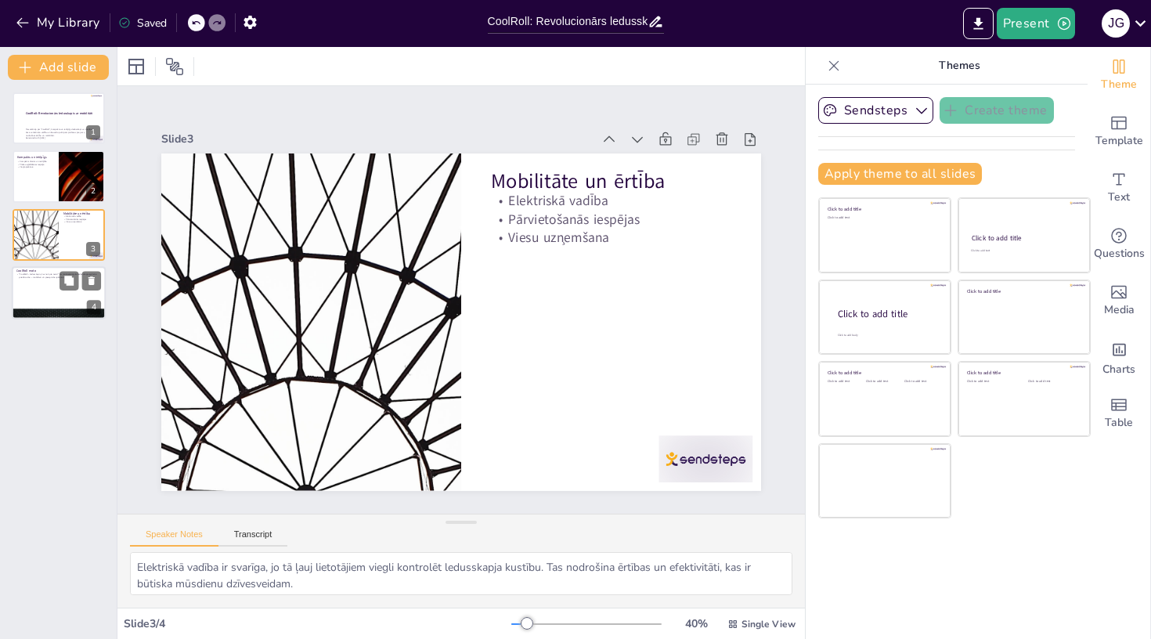
click at [57, 281] on div at bounding box center [59, 292] width 94 height 53
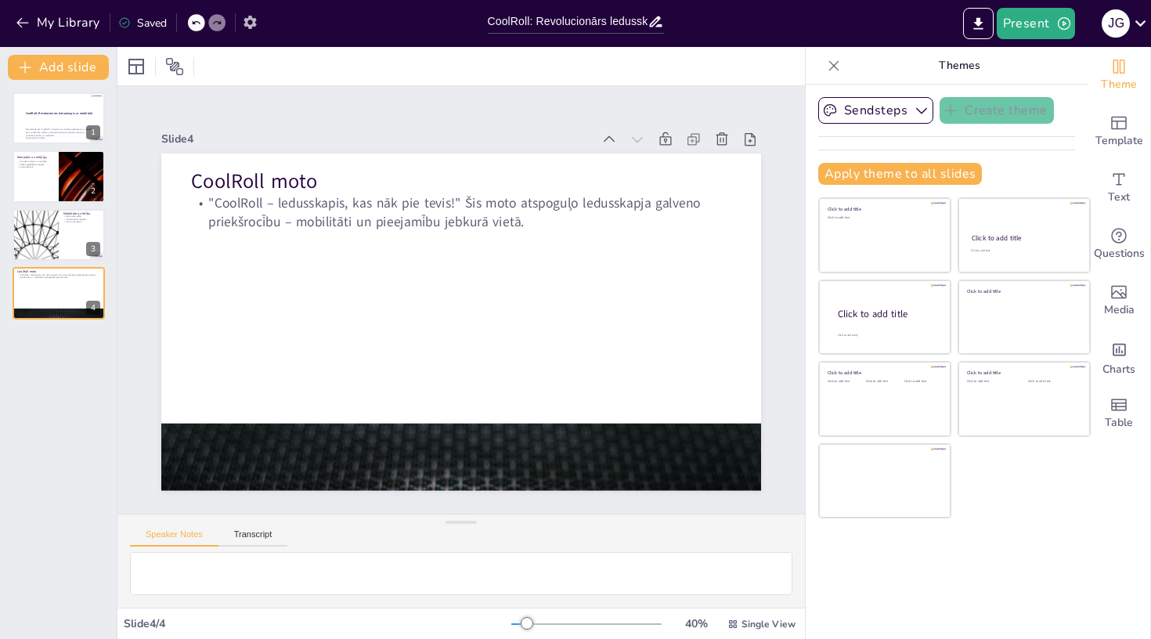
click at [250, 24] on icon "button" at bounding box center [250, 22] width 16 height 16
click at [735, 625] on icon at bounding box center [733, 623] width 8 height 8
click at [741, 585] on span "List View" at bounding box center [751, 589] width 82 height 15
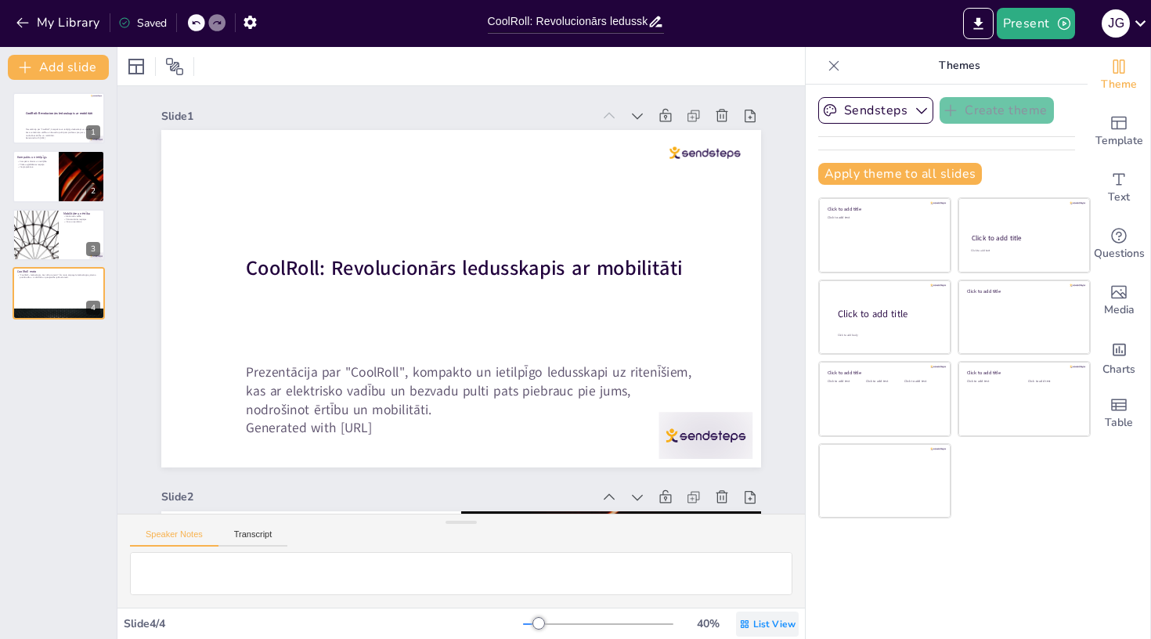
click at [748, 628] on icon at bounding box center [744, 624] width 11 height 11
click at [754, 552] on span "Single View" at bounding box center [756, 557] width 71 height 15
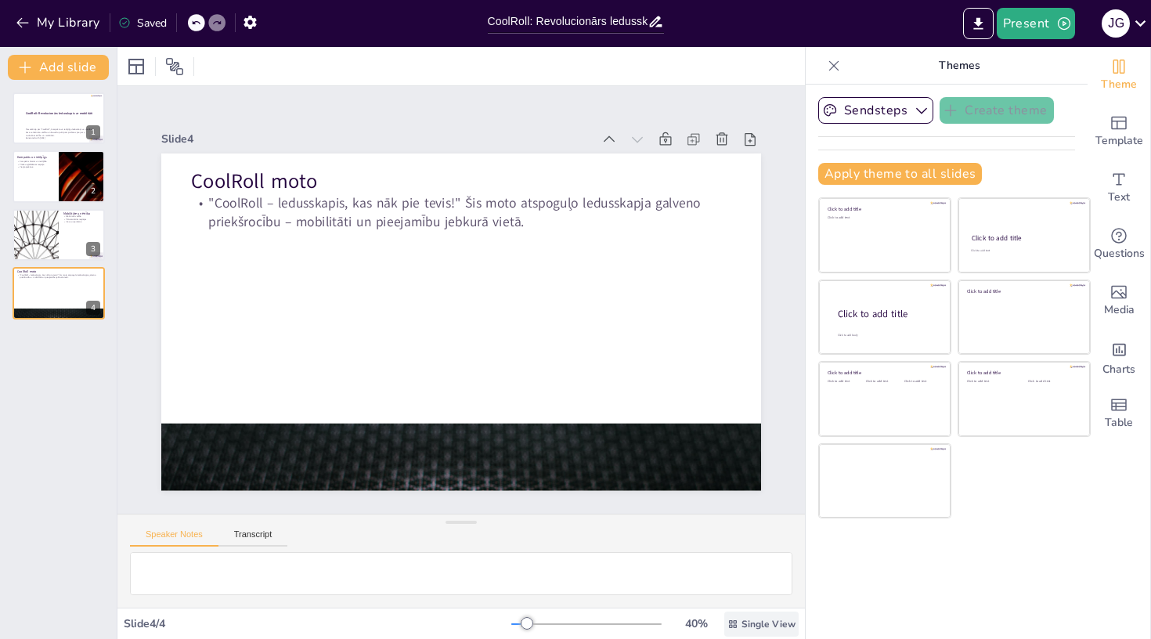
click at [733, 629] on icon at bounding box center [732, 624] width 11 height 11
click at [733, 589] on span "List View" at bounding box center [751, 589] width 82 height 15
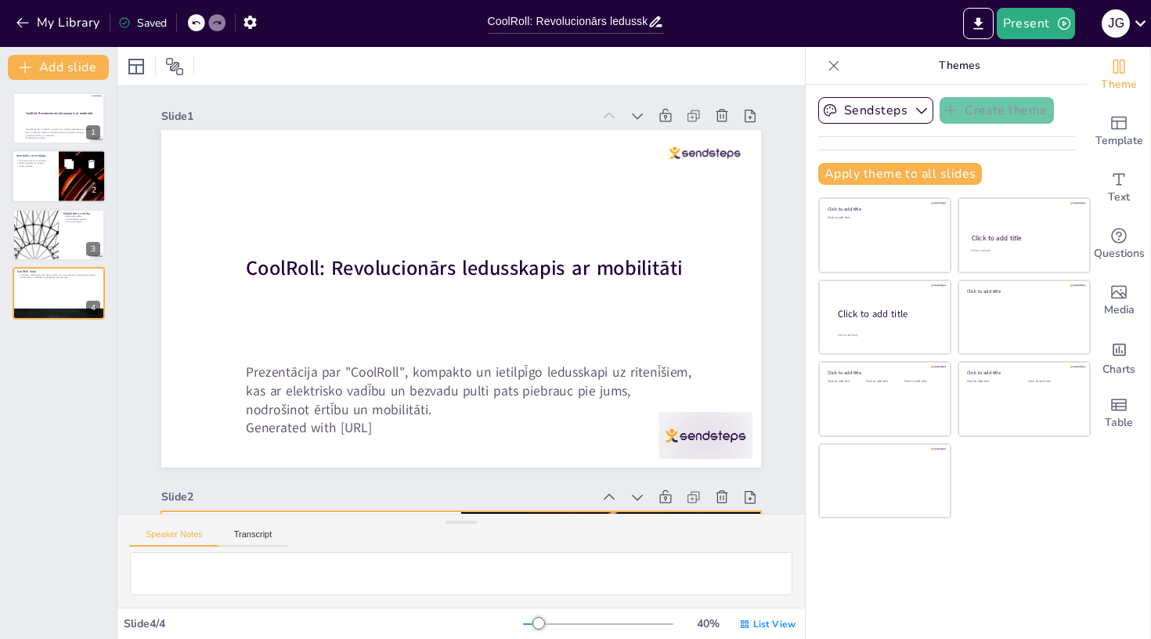
click at [41, 183] on div at bounding box center [59, 176] width 94 height 53
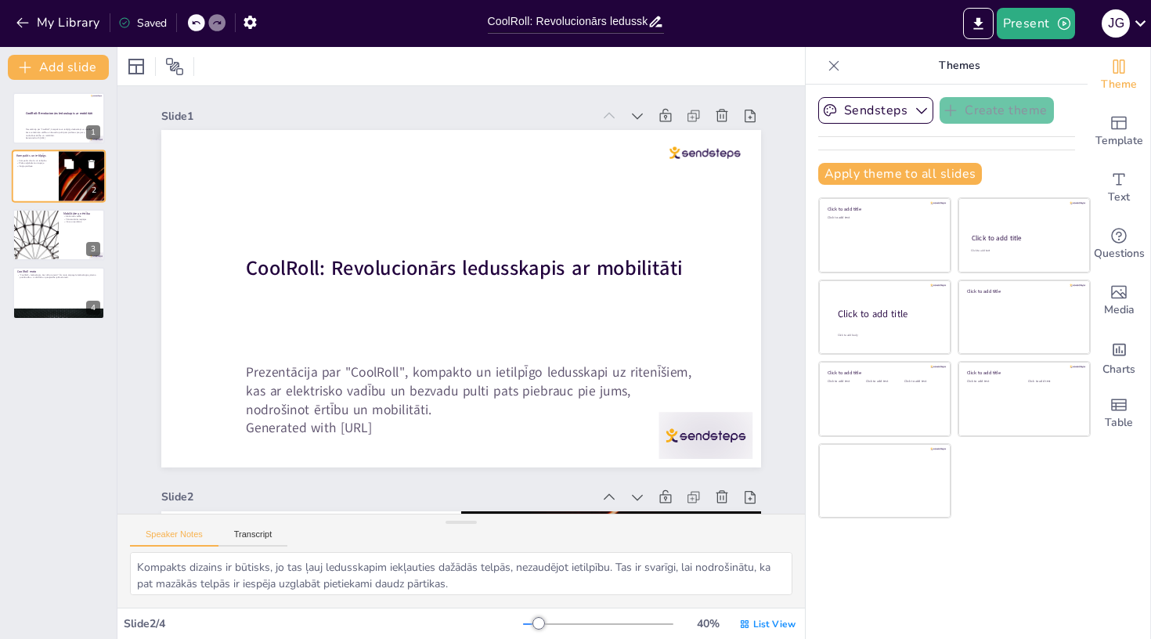
scroll to position [380, 0]
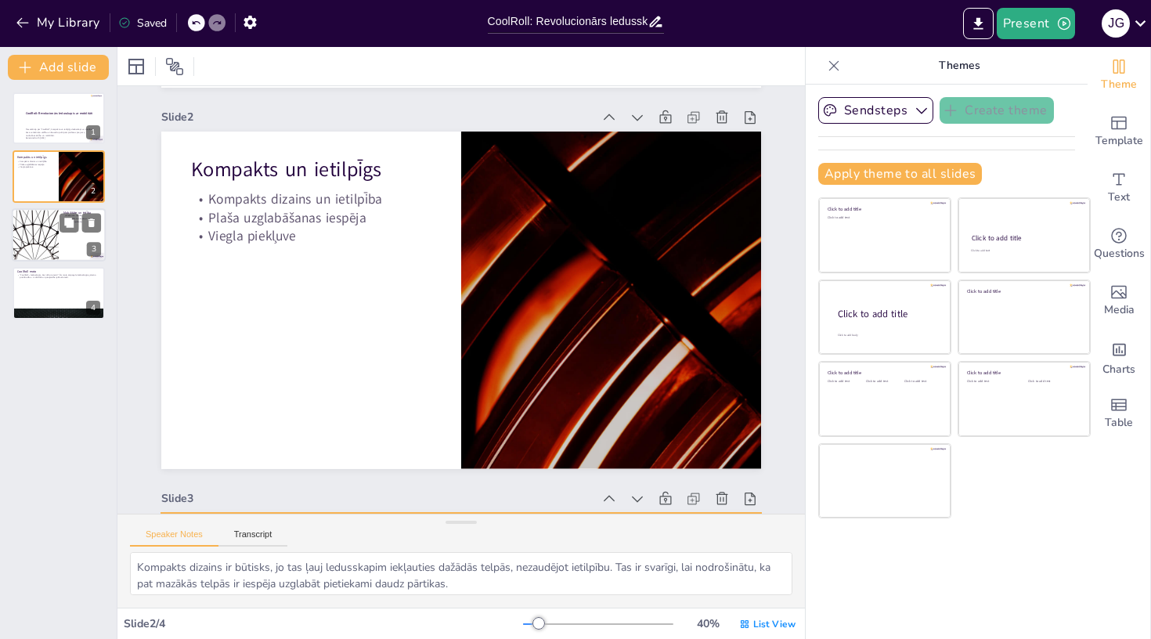
click at [60, 237] on div at bounding box center [59, 234] width 94 height 53
type textarea "Elektriskā vadība ir svarīga, jo tā ļauj lietotājiem viegli kontrolēt ledusskap…"
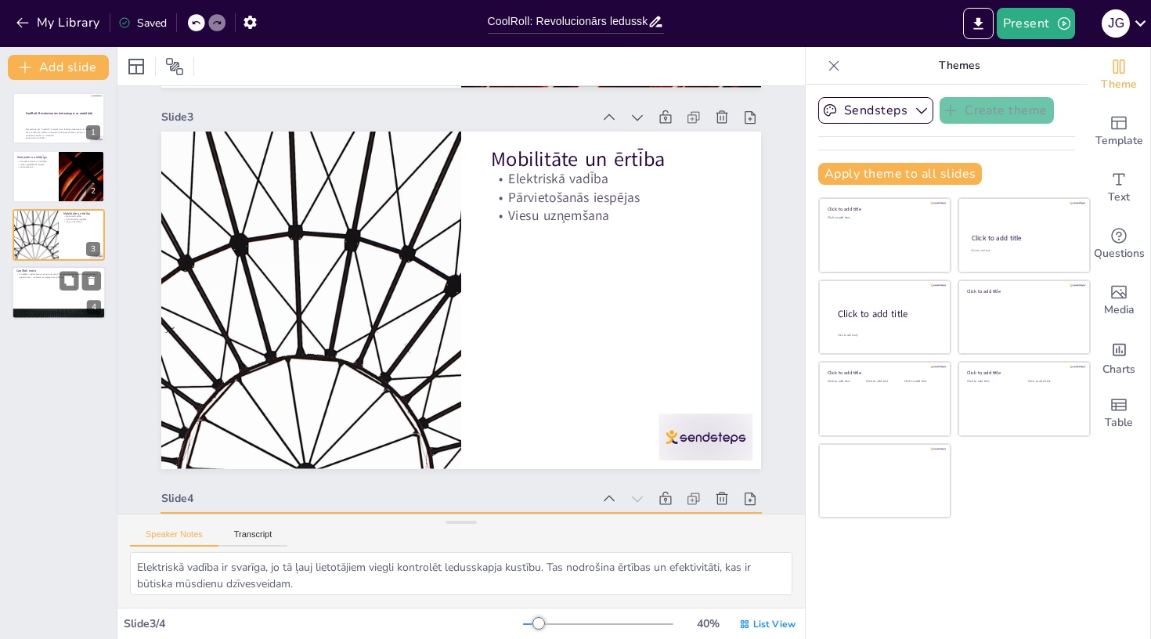
click at [54, 297] on div at bounding box center [59, 292] width 94 height 53
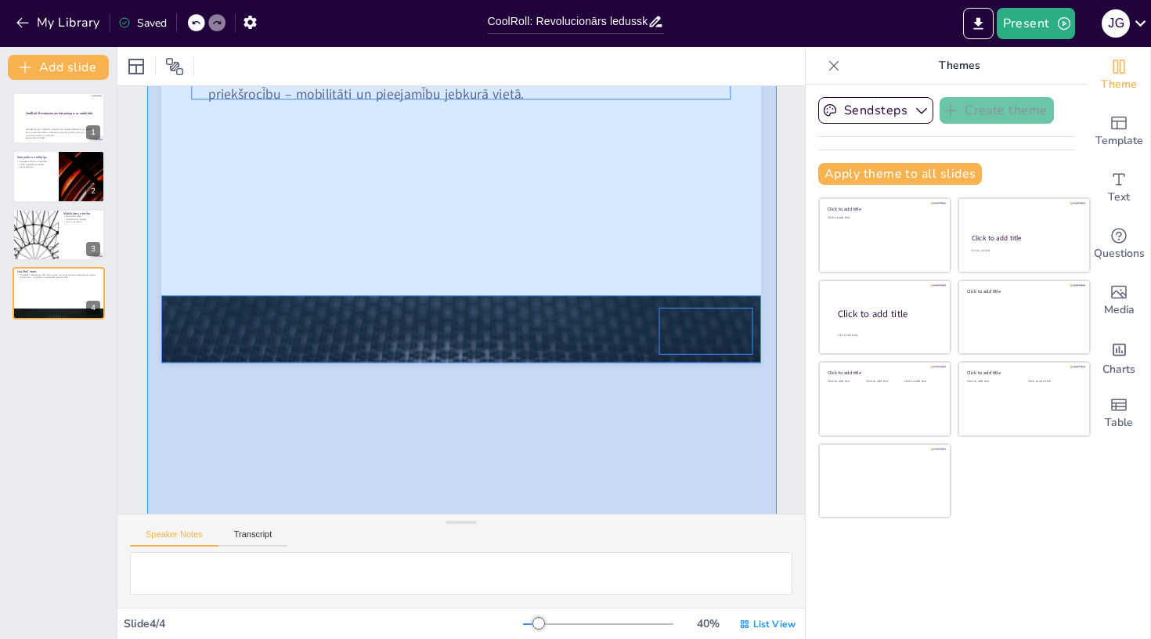
scroll to position [1098, 0]
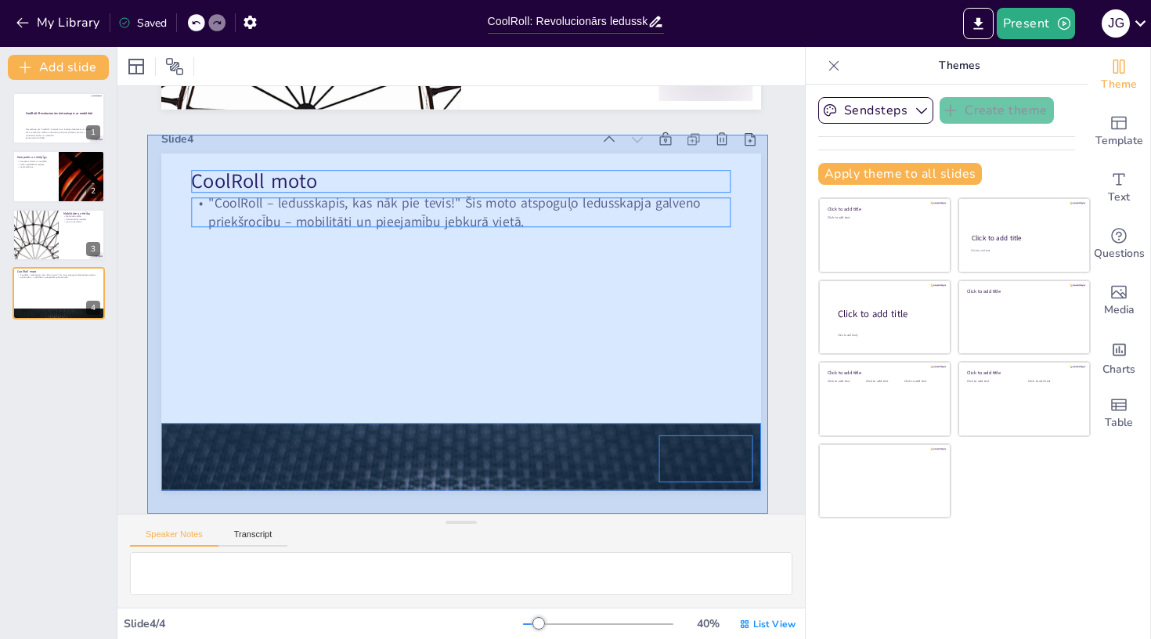
drag, startPoint x: 147, startPoint y: 157, endPoint x: 768, endPoint y: 513, distance: 715.4
click at [768, 513] on div "Slide 1 CoolRoll: Revolucionārs ledusskapis ar mobilitāti Prezentācija par "Coo…" at bounding box center [460, 299] width 687 height 427
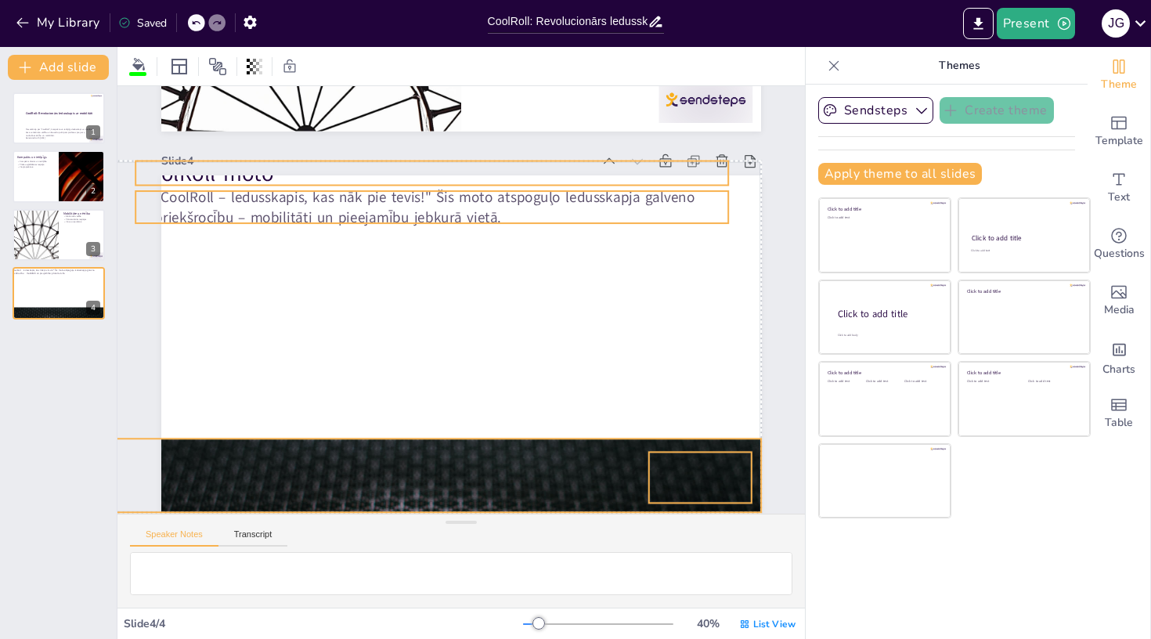
drag, startPoint x: 161, startPoint y: 194, endPoint x: 160, endPoint y: 163, distance: 31.4
click at [197, 25] on icon at bounding box center [195, 22] width 9 height 9
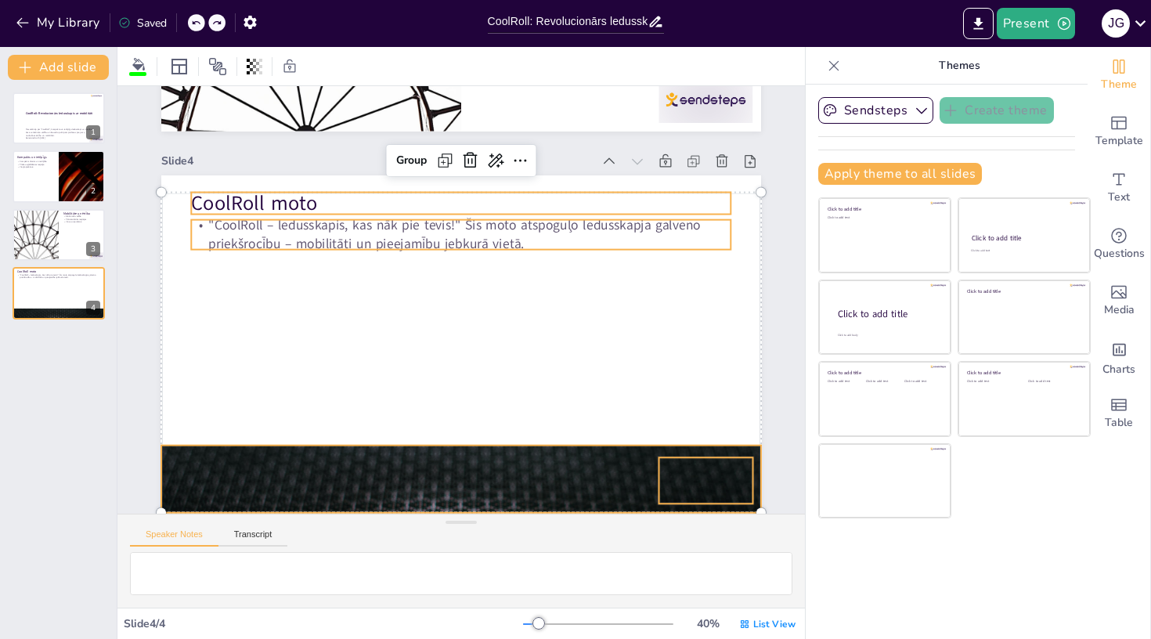
click at [214, 23] on div at bounding box center [207, 22] width 38 height 17
click at [193, 26] on icon at bounding box center [195, 22] width 9 height 9
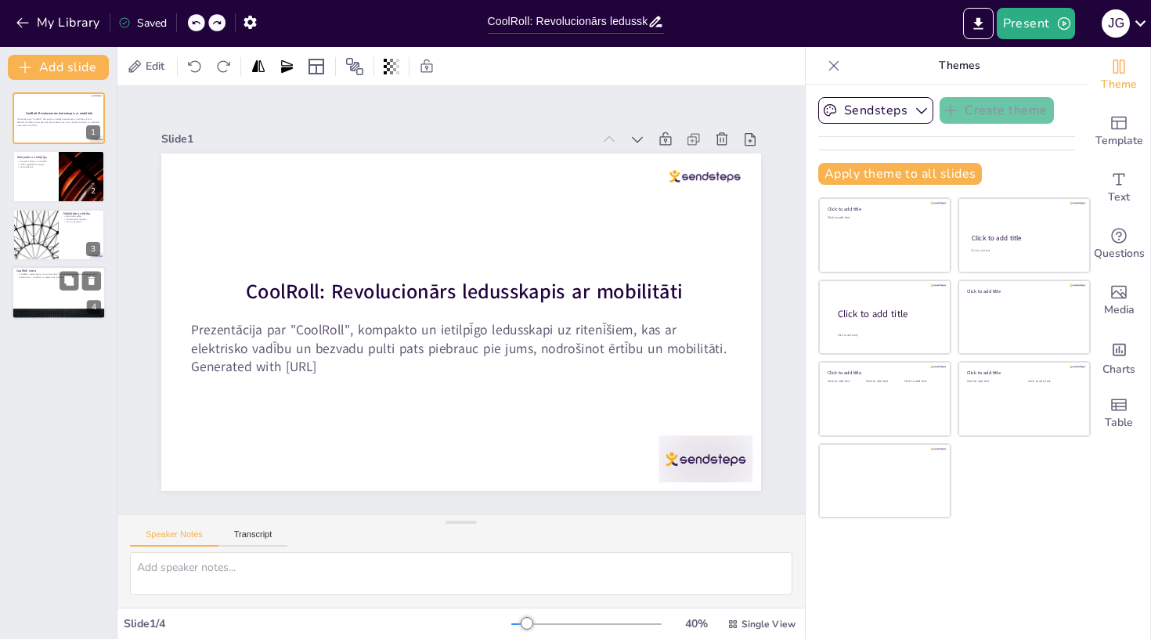
click at [73, 297] on div at bounding box center [59, 292] width 94 height 53
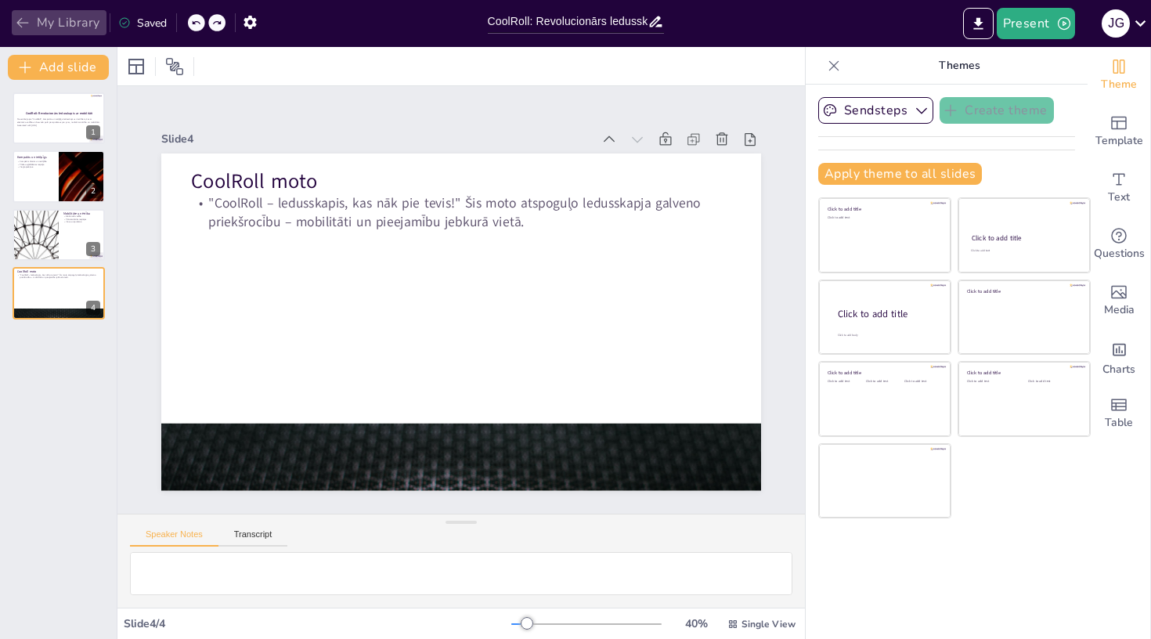
click at [32, 21] on button "My Library" at bounding box center [59, 22] width 95 height 25
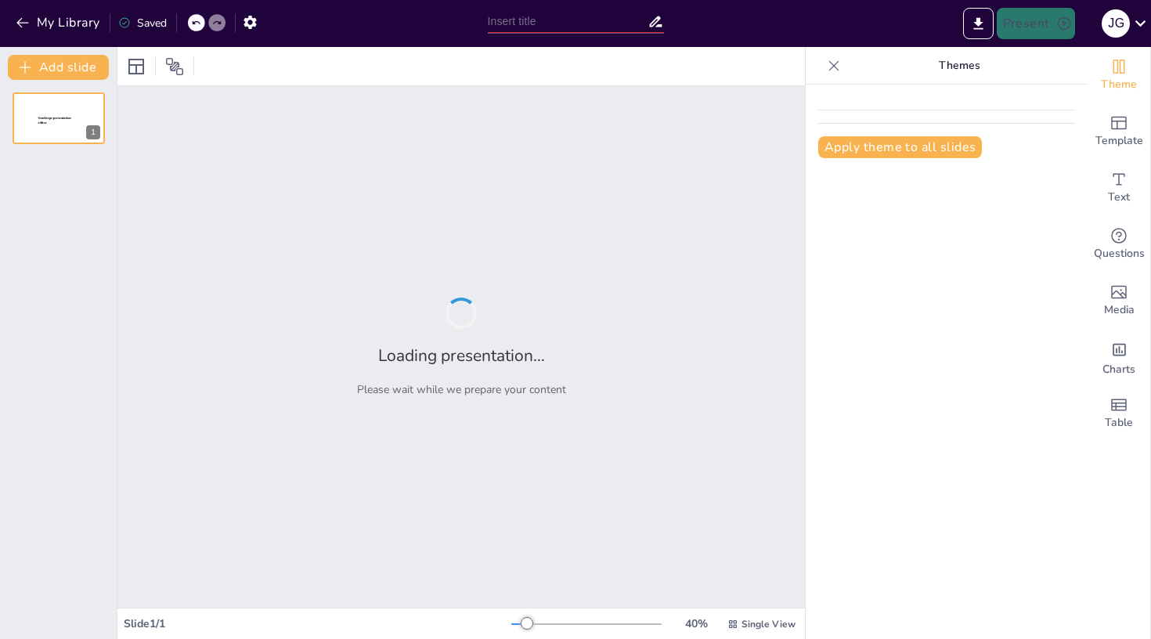
type input "CoolRoll: Ledusskapis, kas ne tikai stāv, bet arī brauc!"
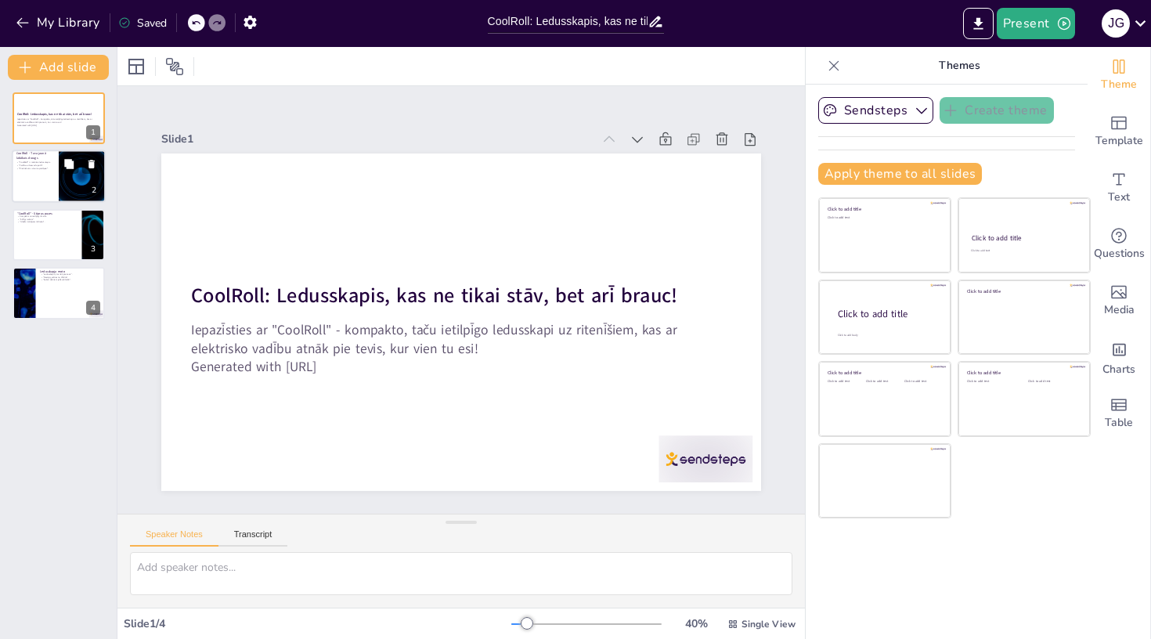
click at [41, 186] on div at bounding box center [59, 176] width 94 height 53
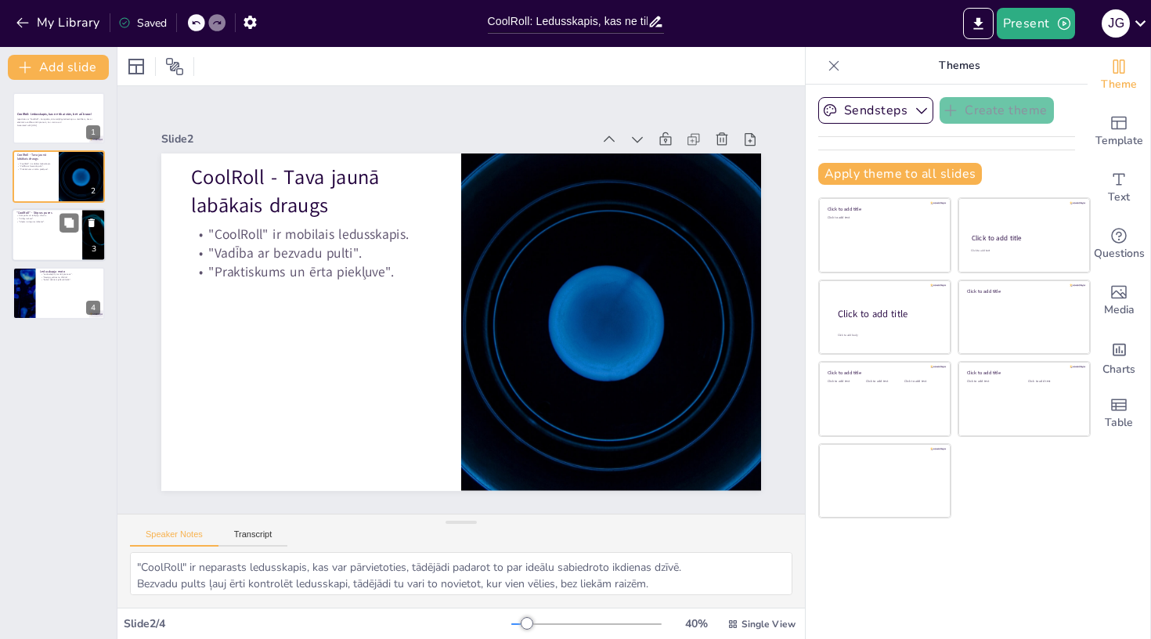
click at [41, 239] on div at bounding box center [59, 234] width 94 height 53
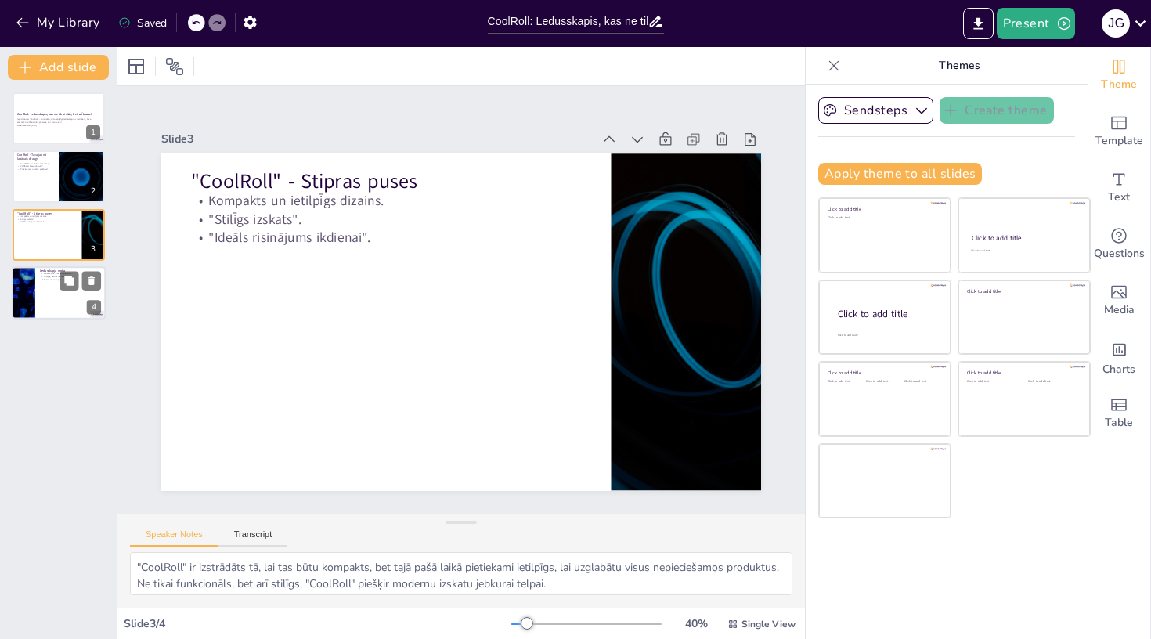
click at [63, 301] on div at bounding box center [59, 292] width 94 height 53
type textarea "Šis moto atspoguļo "CoolRoll" galveno ideju – padarīt dzīvi vieglāku un komfort…"
